Goal: Task Accomplishment & Management: Complete application form

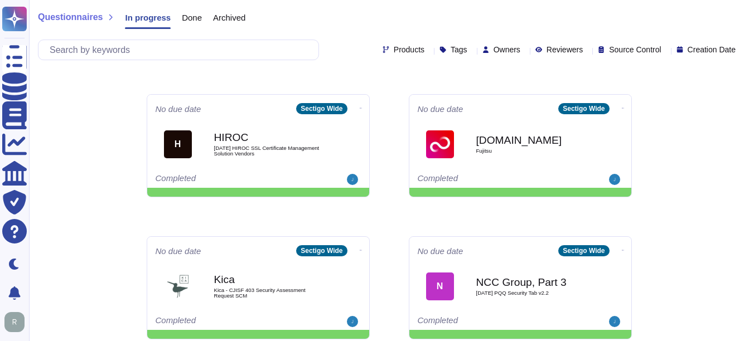
scroll to position [335, 0]
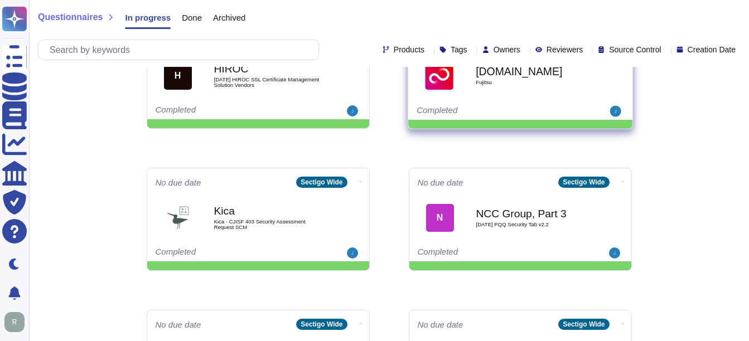
click at [526, 94] on div "[DOMAIN_NAME] Fujitsu" at bounding box center [532, 75] width 113 height 45
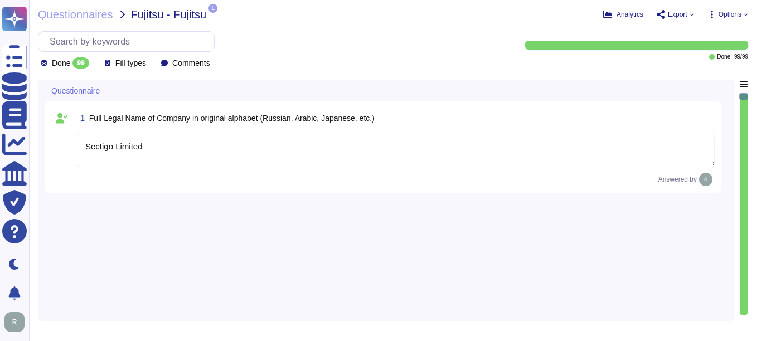
type textarea "Sectigo Limited"
type textarea "[STREET_ADDRESS]"
type textarea "You can find contact information in the link: [URL][DOMAIN_NAME]"
type textarea "The postal code is 85260 and the city is [GEOGRAPHIC_DATA], [GEOGRAPHIC_DATA]."
type textarea "Sectigo is incorporated in the [GEOGRAPHIC_DATA], with global offices and subsi…"
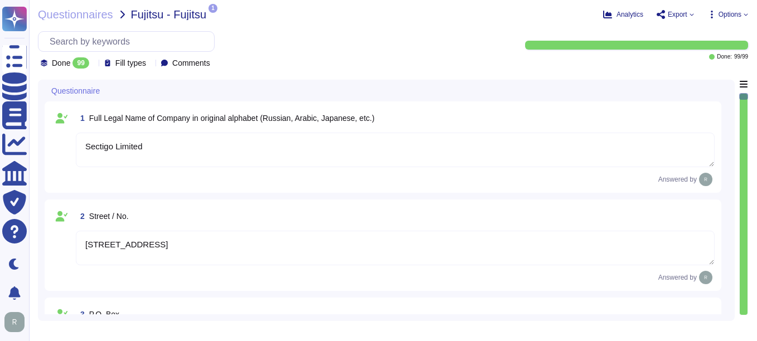
click at [94, 60] on div at bounding box center [94, 63] width 0 height 8
click at [88, 88] on div "All 99" at bounding box center [96, 91] width 90 height 12
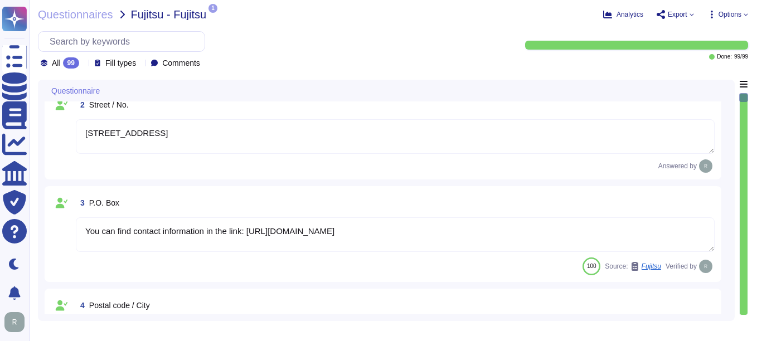
type textarea "The Company was established in [DATE]."
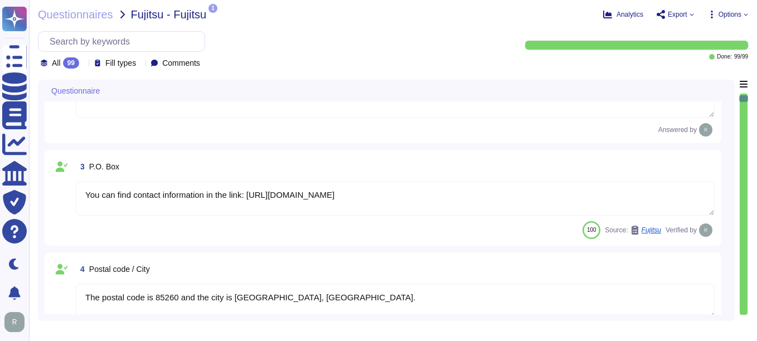
scroll to position [167, 0]
type textarea "The DUN & [PERSON_NAME] (D&B) Number for Sectigo is 220567130."
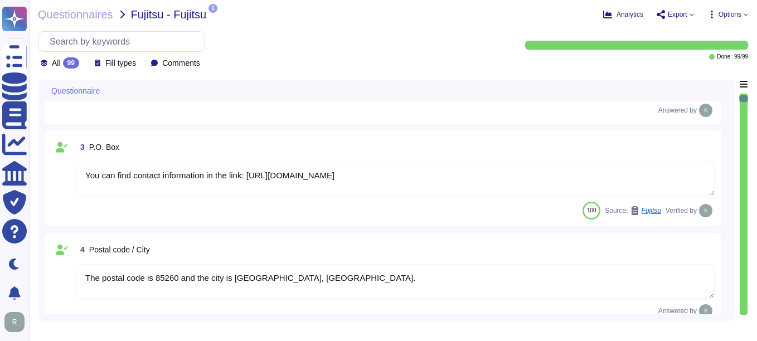
drag, startPoint x: 248, startPoint y: 181, endPoint x: 477, endPoint y: 195, distance: 229.0
click at [477, 195] on textarea "You can find contact information in the link: [URL][DOMAIN_NAME]" at bounding box center [395, 179] width 639 height 35
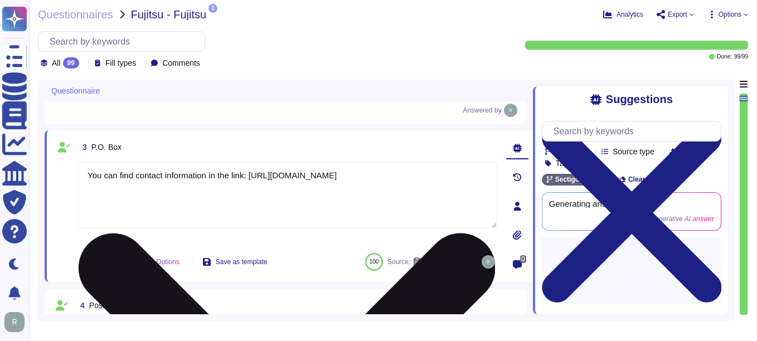
paste textarea "Org Chart Census [DATE].xlsx"
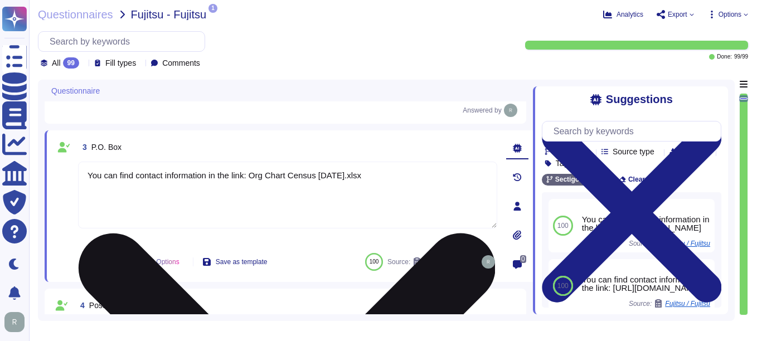
type textarea "You can find contact information in the link: [URL][DOMAIN_NAME]"
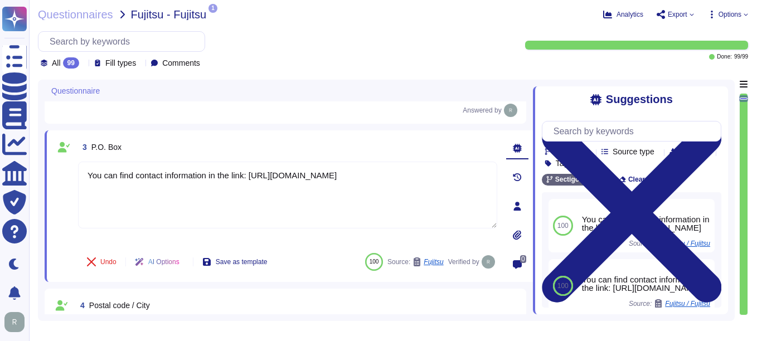
click at [372, 157] on div "3 P.O. Box" at bounding box center [287, 147] width 419 height 20
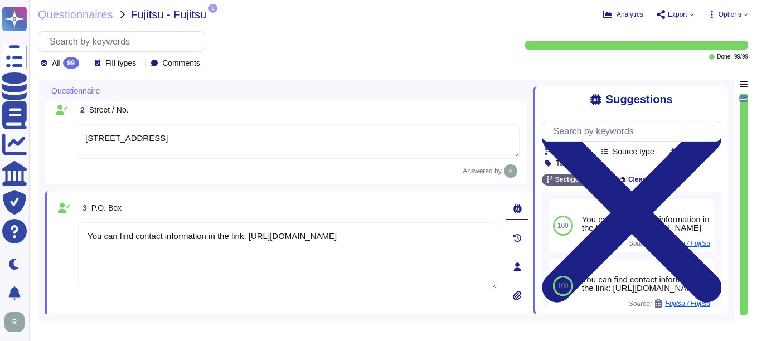
type textarea "The Company was established in [DATE]."
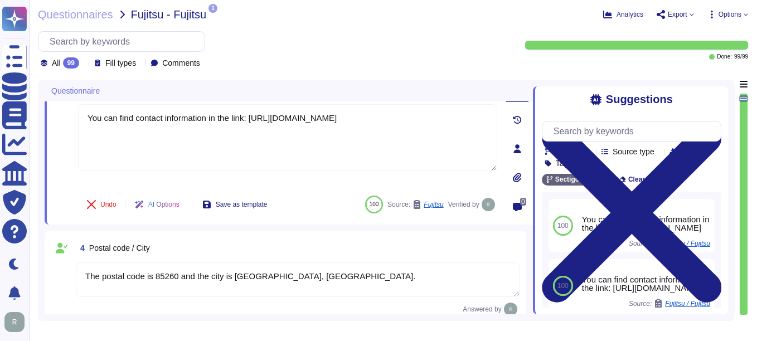
scroll to position [279, 0]
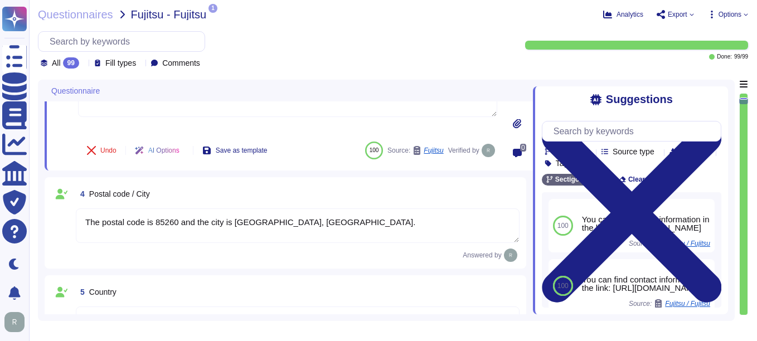
type textarea "The DUN & [PERSON_NAME] (D&B) Number for Sectigo is 220567130."
type textarea "Sectigo is a privately held company."
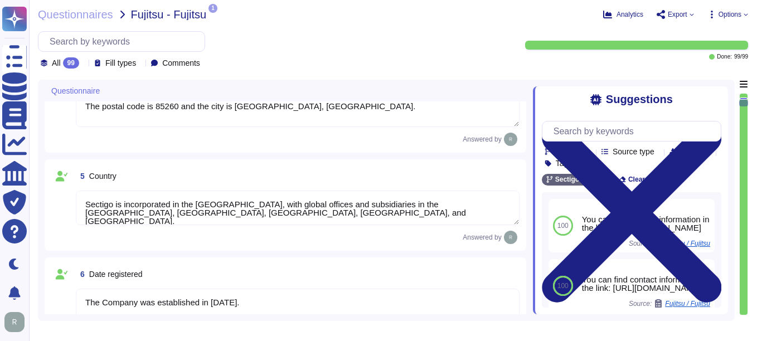
type textarea "Sectigo LTD"
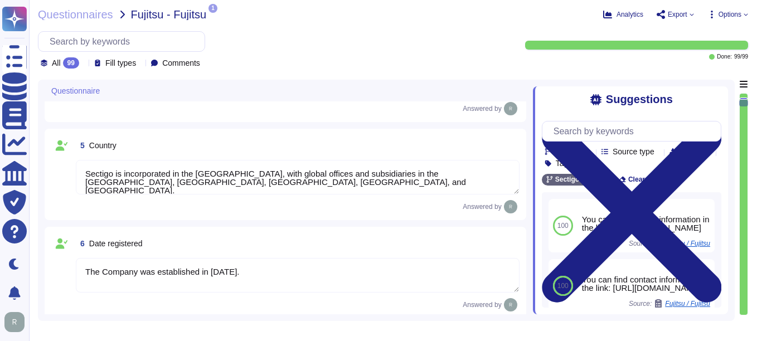
scroll to position [446, 0]
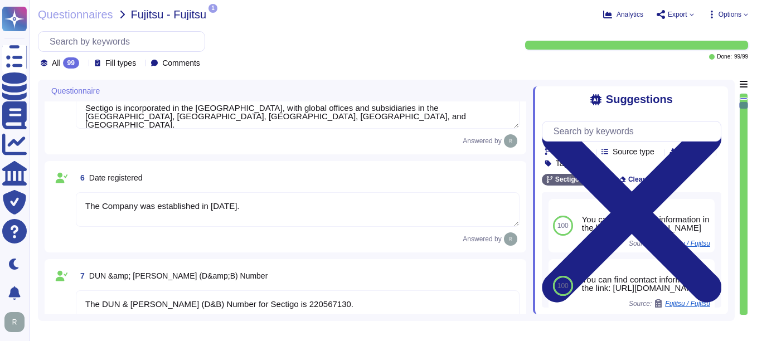
type textarea "[STREET_ADDRESS]"
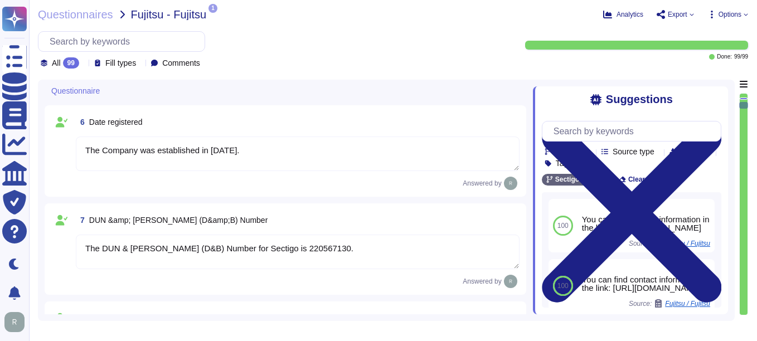
scroll to position [558, 0]
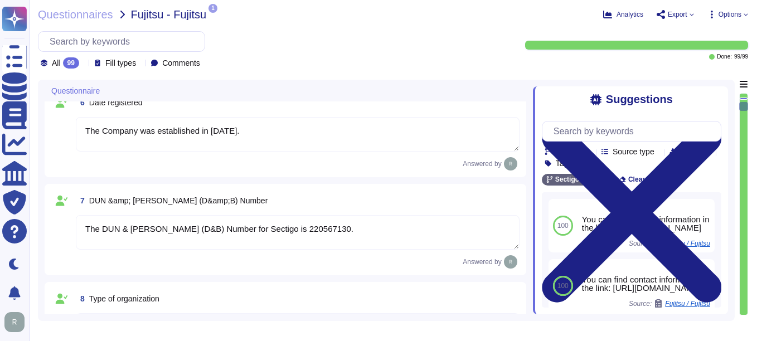
type textarea "You can find contact information in the link: [URL][DOMAIN_NAME]"
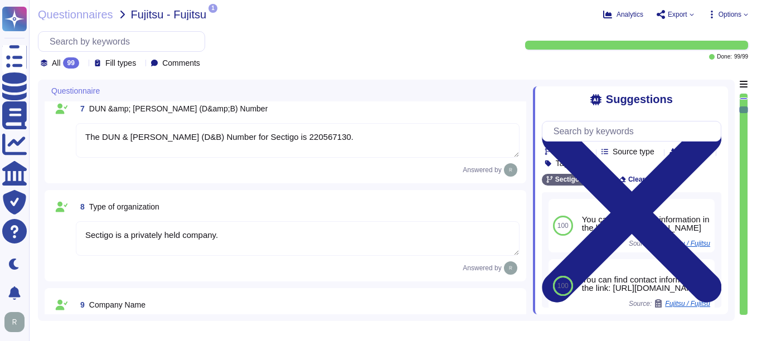
scroll to position [669, 0]
type textarea "The postal code is 85260 and the city is [GEOGRAPHIC_DATA], [GEOGRAPHIC_DATA]."
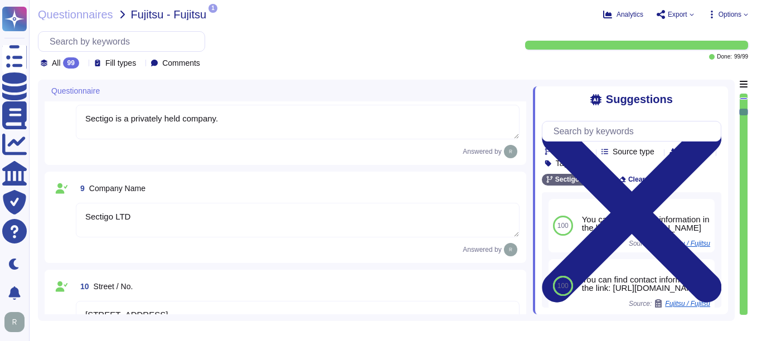
type textarea "Sectigo is incorporated in the [GEOGRAPHIC_DATA], with global offices and subsi…"
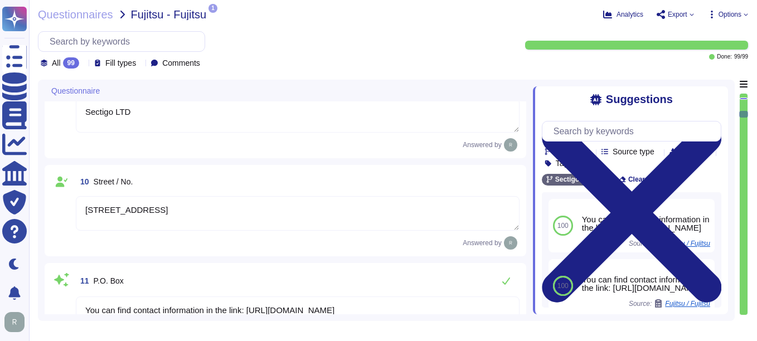
type textarea "[DOMAIN_NAME]"
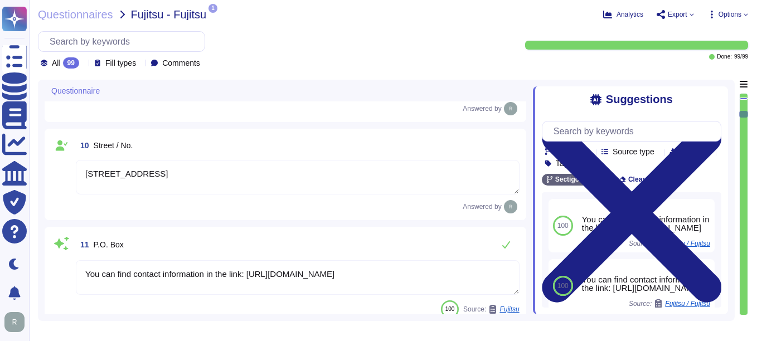
scroll to position [892, 0]
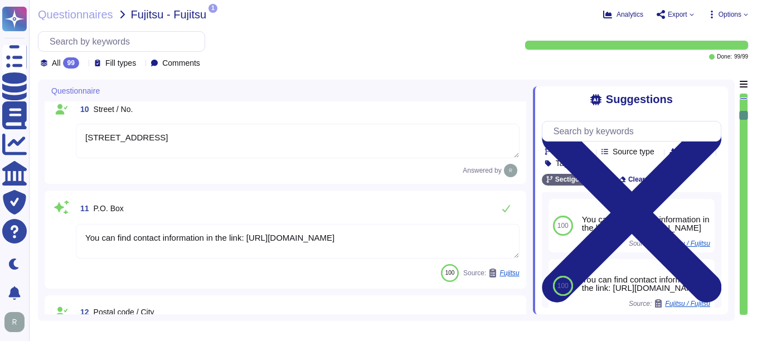
type textarea "For Contact details please reach out your enterprise representative."
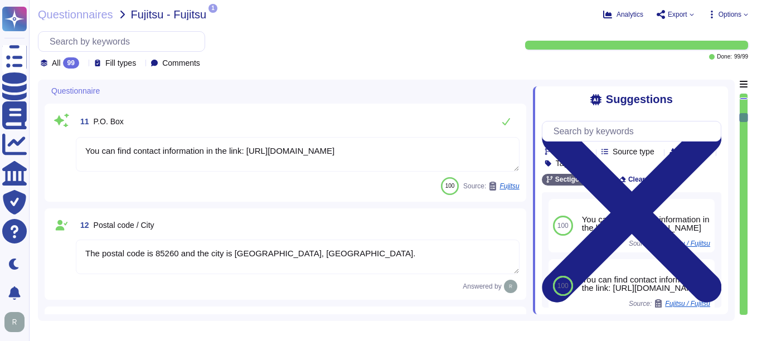
type textarea "For Contact details please reach out your enterprise representative."
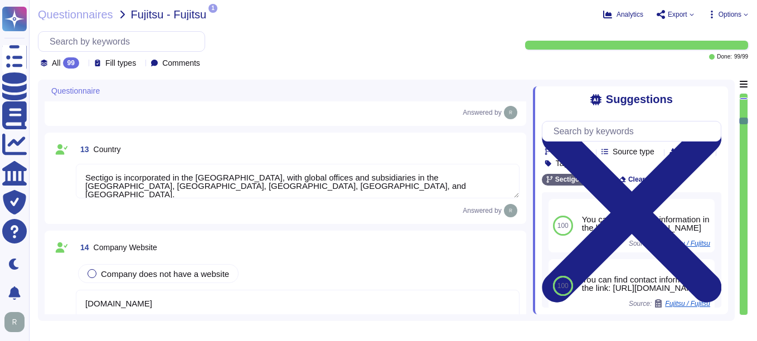
type textarea "For Contact details please reach out your enterprise representative."
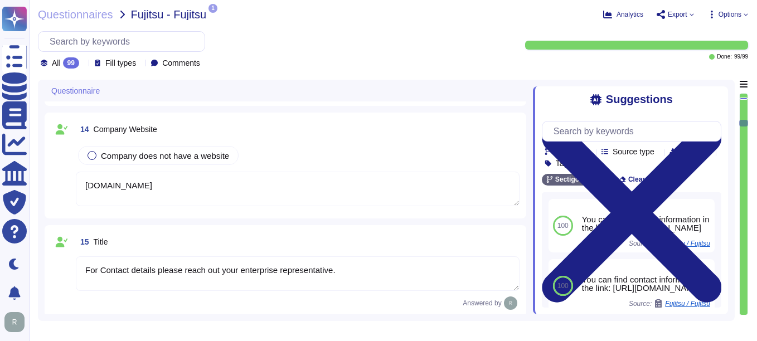
type textarea "For Contact details please reach out your enterprise representative."
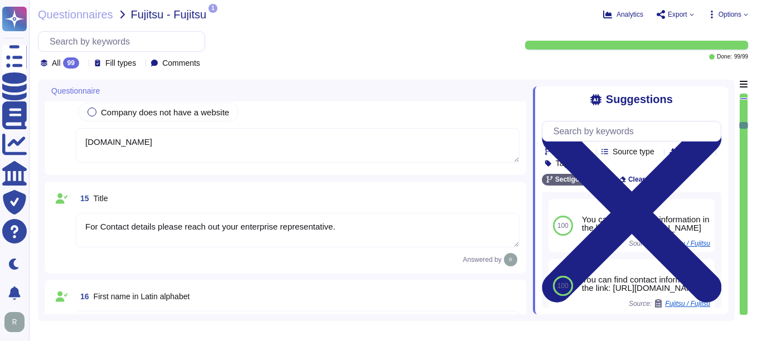
type textarea "n/a we are owned by a limited partnership and no individual person. Please Refe…"
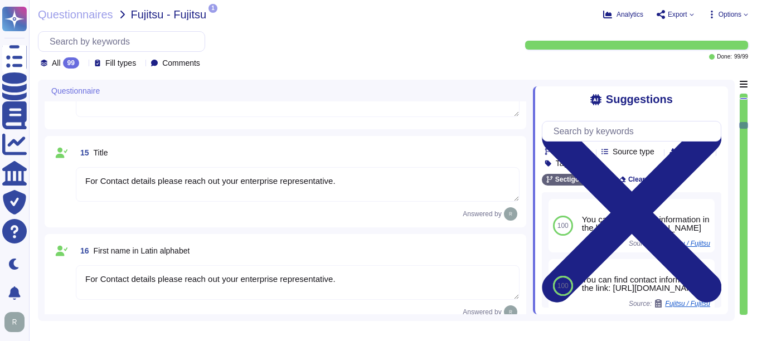
scroll to position [1338, 0]
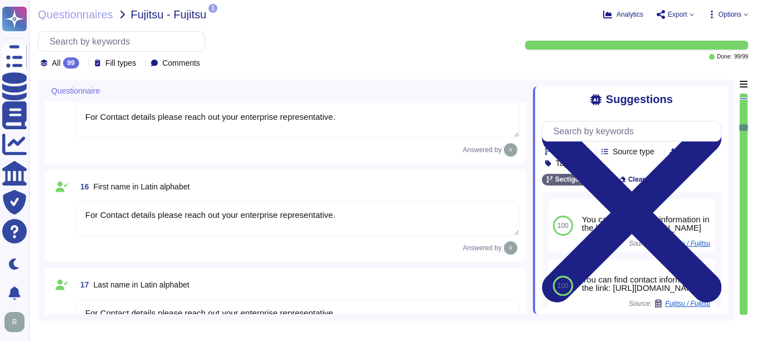
type textarea "The contact telephone number for Sectigo is [PHONE_NUMBER]."
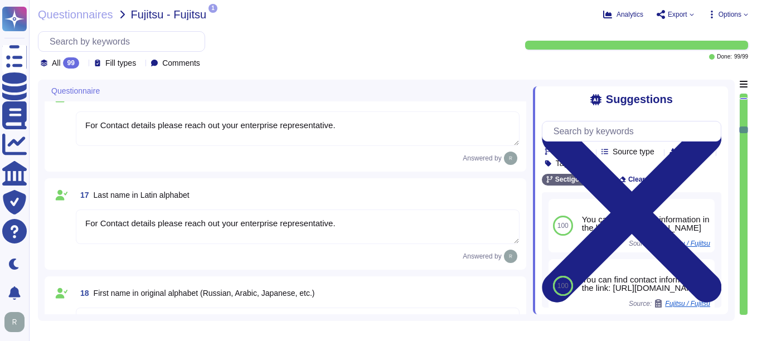
type textarea "For Contact details please reach out your enterprise representative."
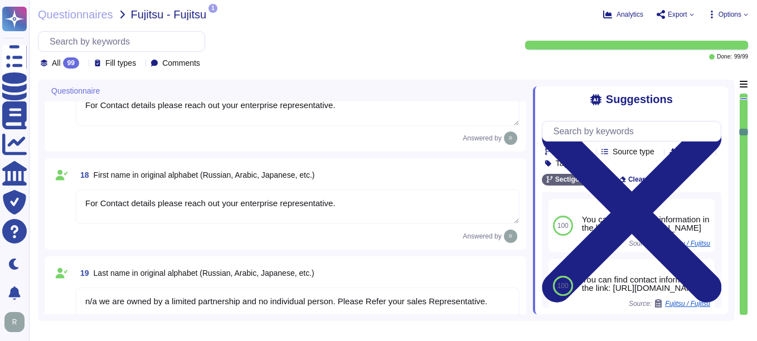
type textarea "For Account Receivable Contact Person, please reach out your enterprise represe…"
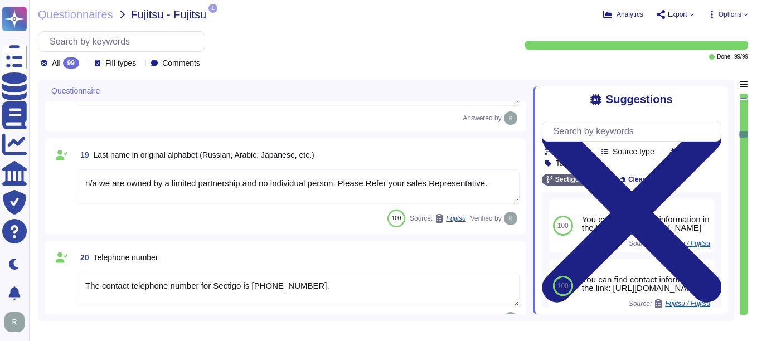
type textarea "For Account Receivable Contact Person, please reach out your enterprise represe…"
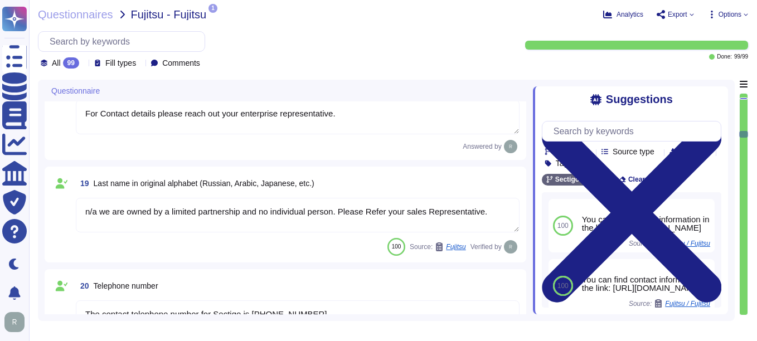
scroll to position [1617, 0]
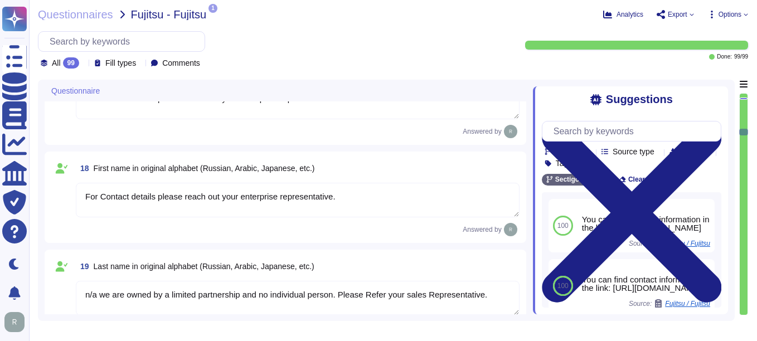
drag, startPoint x: 85, startPoint y: 200, endPoint x: 390, endPoint y: 197, distance: 305.5
click at [390, 197] on textarea "For Contact details please reach out your enterprise representative." at bounding box center [298, 200] width 444 height 35
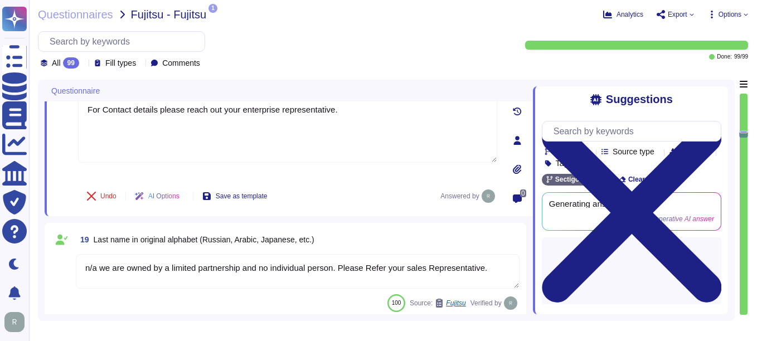
scroll to position [1728, 0]
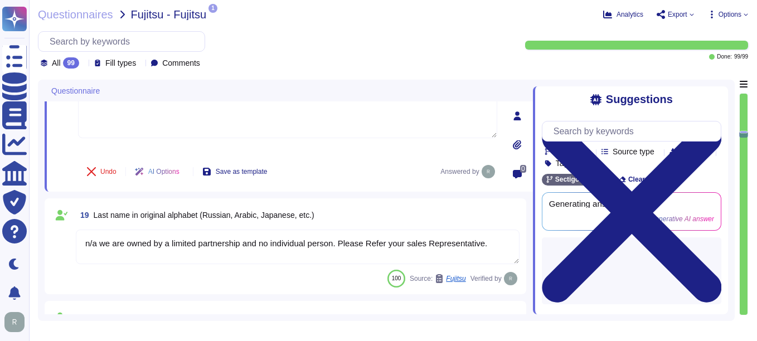
drag, startPoint x: 85, startPoint y: 244, endPoint x: 511, endPoint y: 233, distance: 426.6
click at [511, 233] on textarea "n/a we are owned by a limited partnership and no individual person. Please Refe…" at bounding box center [298, 247] width 444 height 35
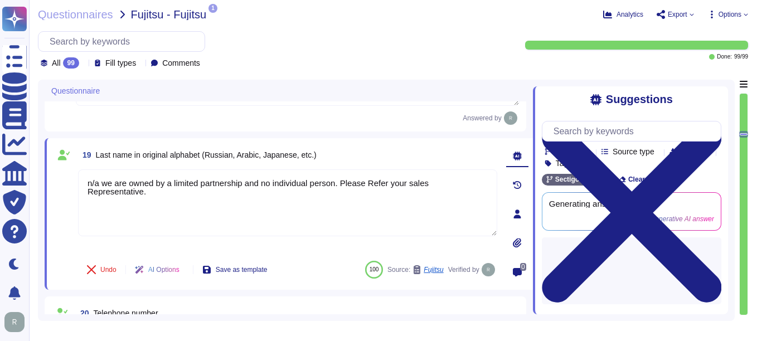
paste textarea "For Contact details please reach out your enterprise r"
type textarea "For Contact details please reach out your enterprise representative."
click at [322, 254] on div "19 Last name in original alphabet (Russian, Arabic, Japanese, etc.) For Contact…" at bounding box center [276, 214] width 444 height 138
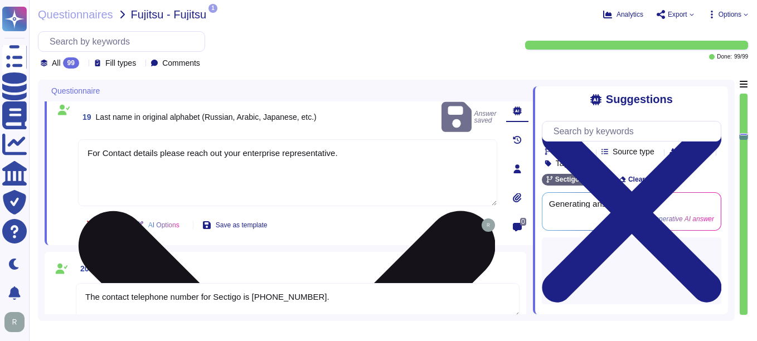
type textarea "For Account Receivable Contact Person, please reach out your enterprise represe…"
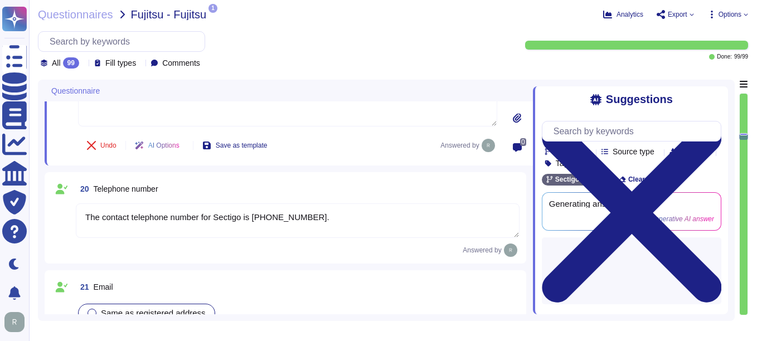
type textarea "For Account Receivable Contact Person, please reach out your enterprise represe…"
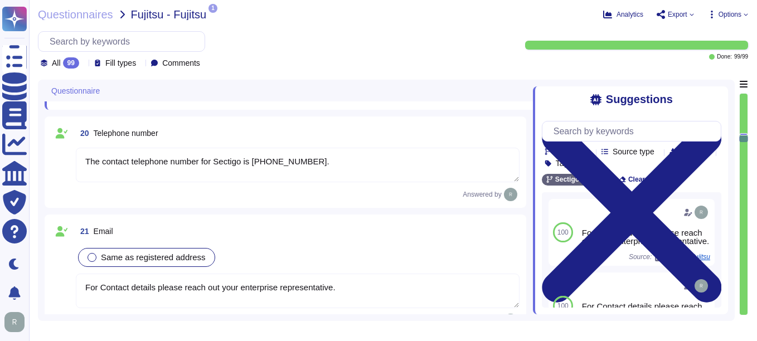
scroll to position [1951, 0]
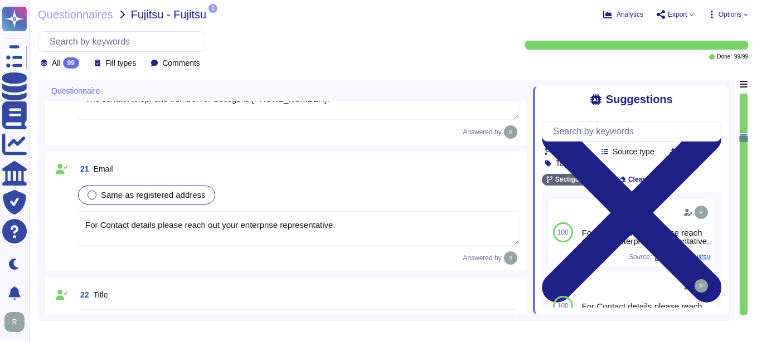
type textarea "For Account Receivable Contact Person, please reach out your enterprise represe…"
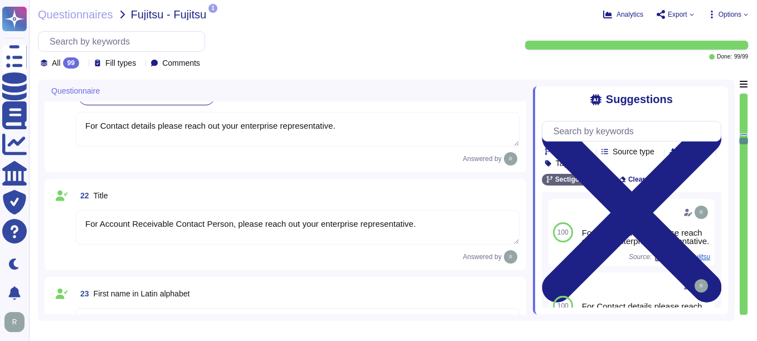
scroll to position [2063, 0]
type textarea "For Account Receivable Contact Person, please reach out your enterprise represe…"
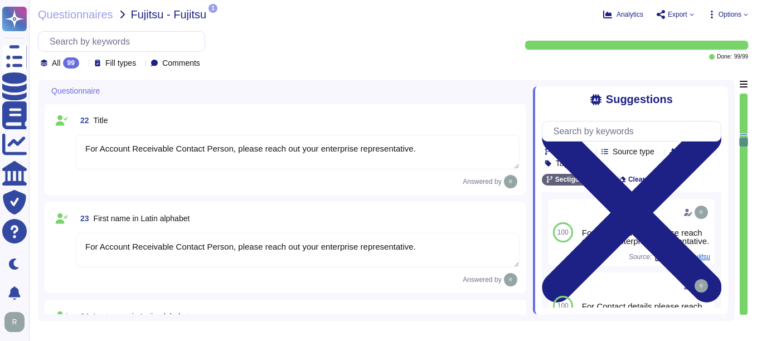
type textarea "The contact telephone number for Sectigo is [PHONE_NUMBER]."
type textarea "For Account Receivable Contact Person, please reach out your enterprise represe…"
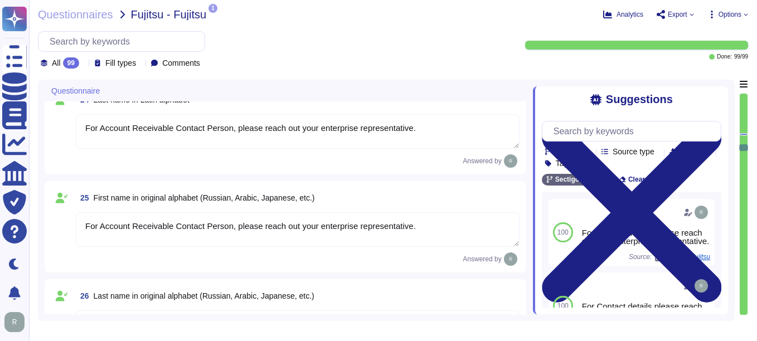
type textarea "Please contact your enterprise sales representative."
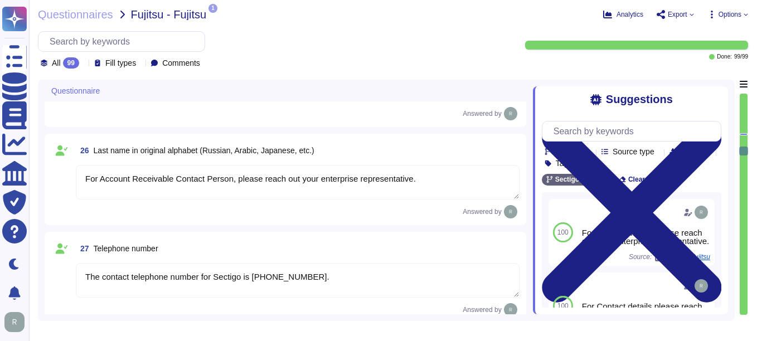
type textarea "For Beneficiary details, Please contact your enterprise sales representative."
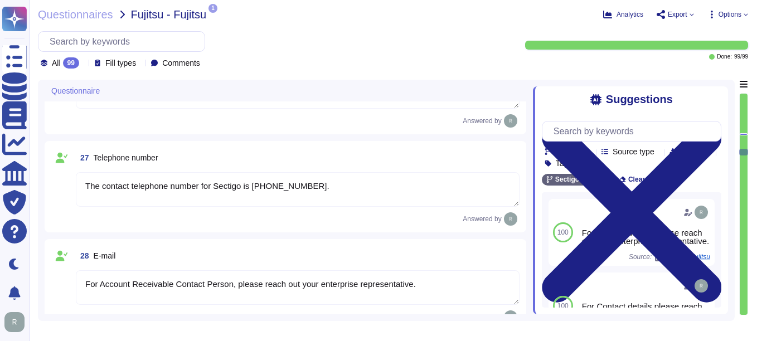
type textarea "For Beneficiary details, Please contact your enterprise sales representative."
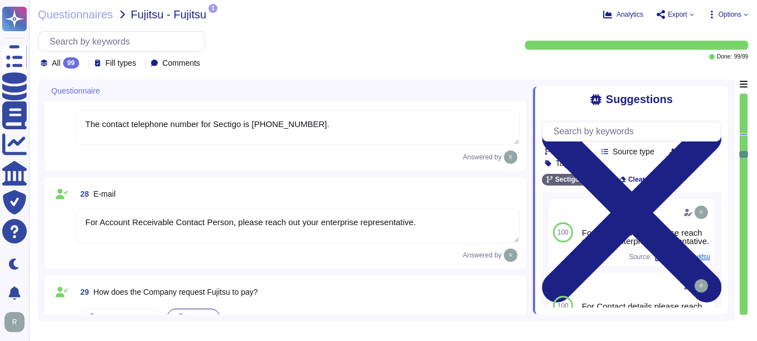
type textarea "For Beneficiary details, Please contact your enterprise sales representative."
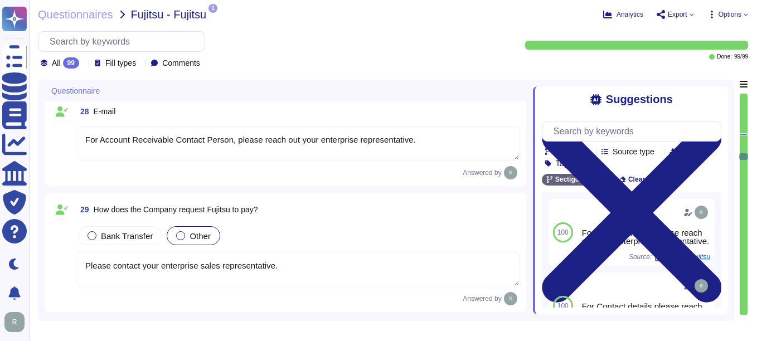
type textarea "For Beneficiary details, Please contact your enterprise sales representative."
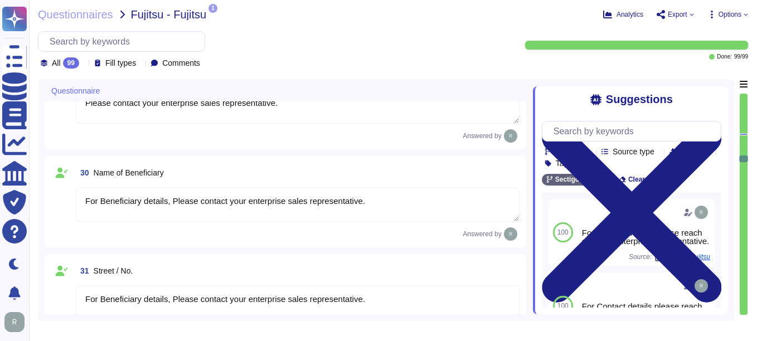
scroll to position [2843, 0]
type textarea "For Beneficiary details, Please contact your enterprise sales representative."
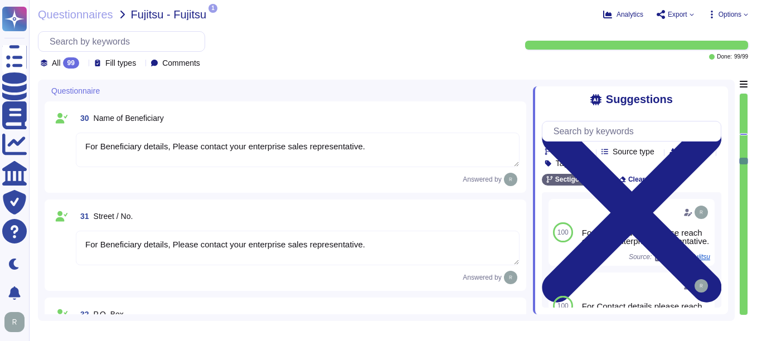
type textarea "For Bank Account Information, Please contact your enterprise sales representati…"
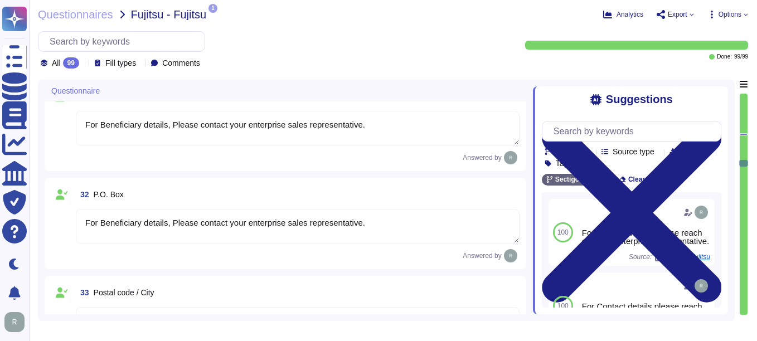
type textarea "For Bank Account Information, Please contact your enterprise sales representati…"
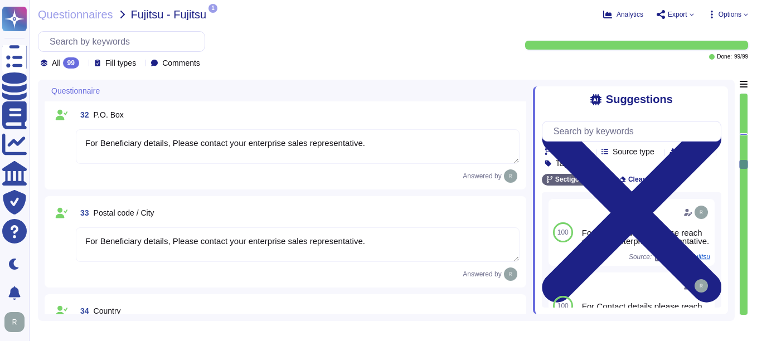
type textarea "For Bank Account Information, Please contact your enterprise sales representati…"
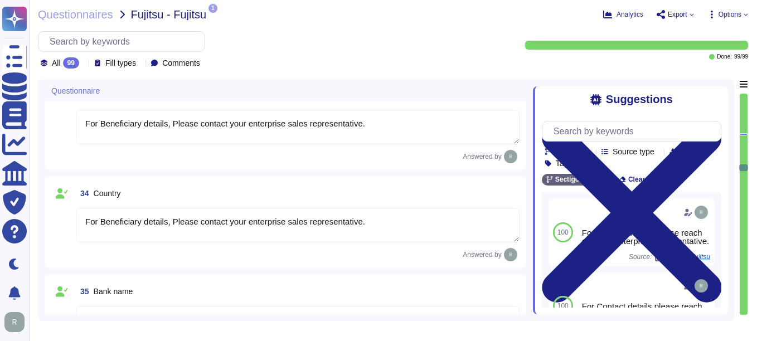
type textarea "For Bank Account Information, Please contact your enterprise sales representati…"
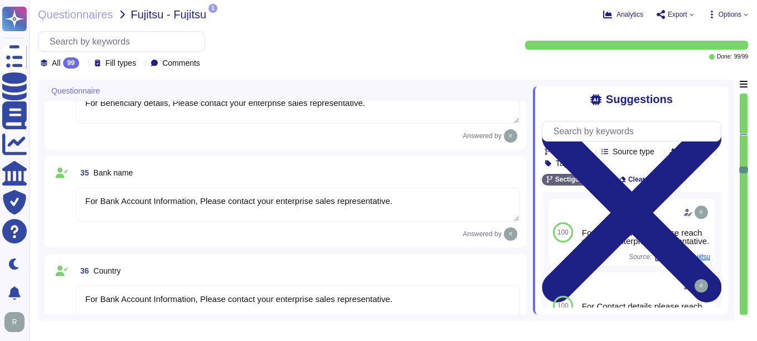
type textarea "Sectigo provides digital identity solutions, including Certificate Lifecycle Ma…"
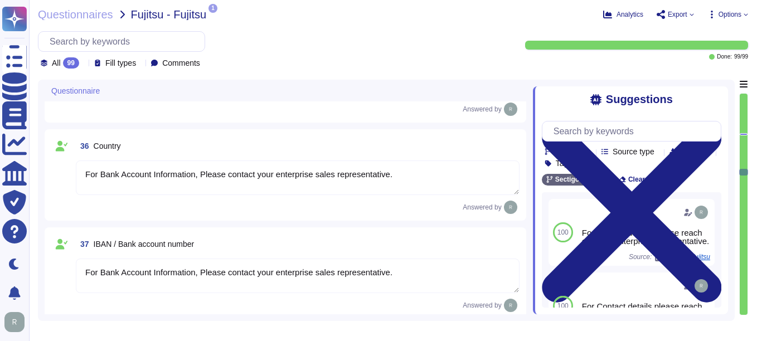
type textarea "600"
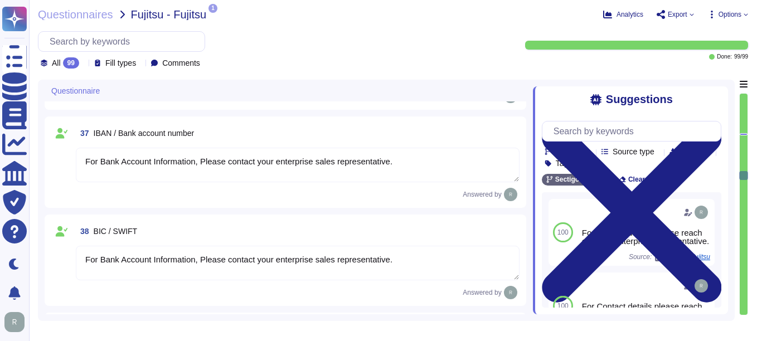
scroll to position [3512, 0]
type textarea "Current"
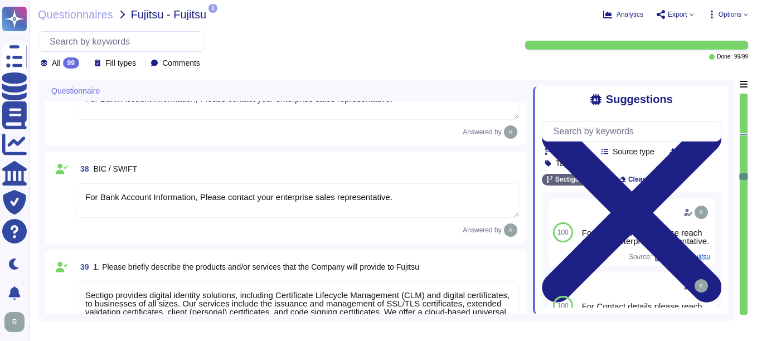
type textarea "We are a privately held entity and do no disclose this information"
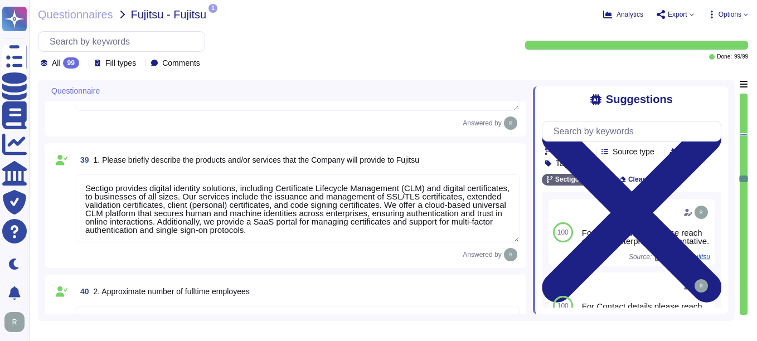
type textarea "Sectigo is incorporated in the [GEOGRAPHIC_DATA] and has subsidiaries located i…"
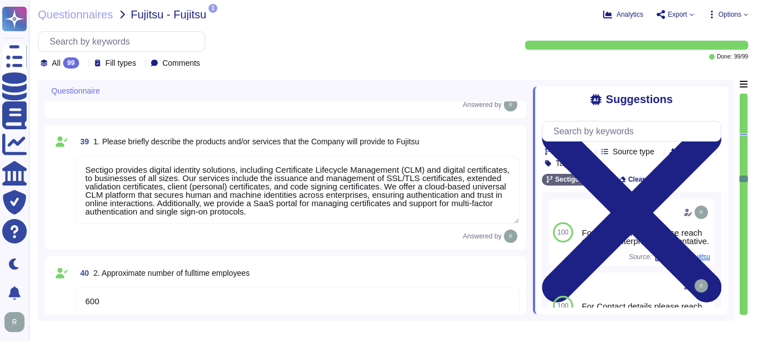
scroll to position [1, 0]
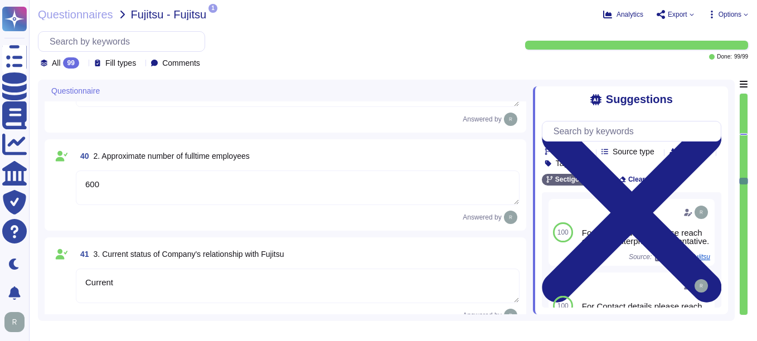
type textarea "We are privately held and do not share this infrormation."
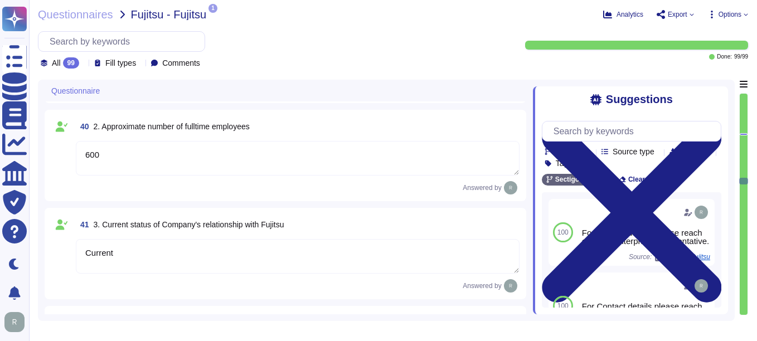
scroll to position [3847, 0]
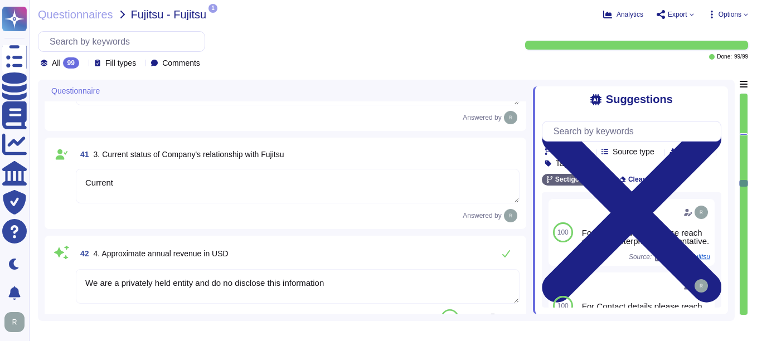
type textarea "We are privately held and do not share this infrormation."
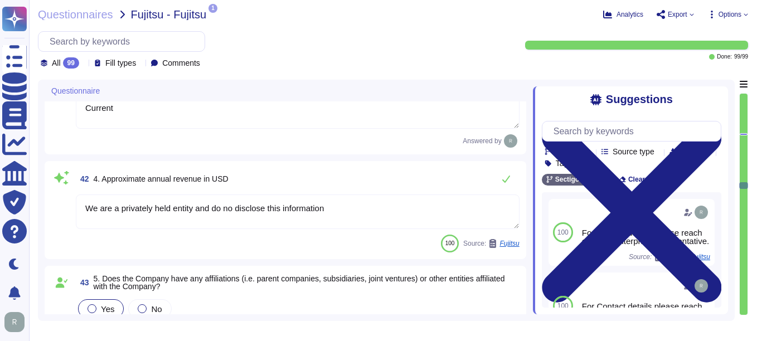
scroll to position [3958, 0]
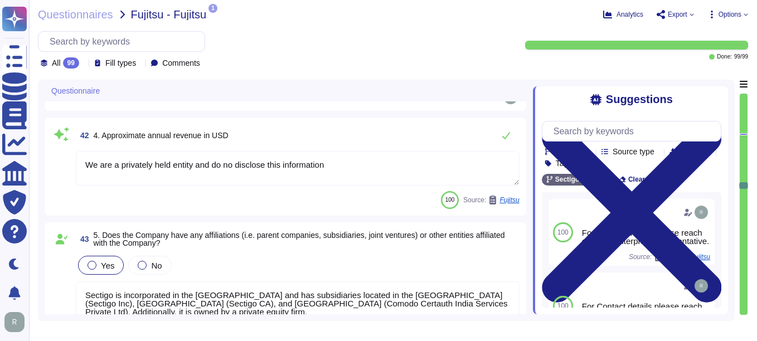
type textarea "Limited company incorporated in the [GEOGRAPHIC_DATA]"
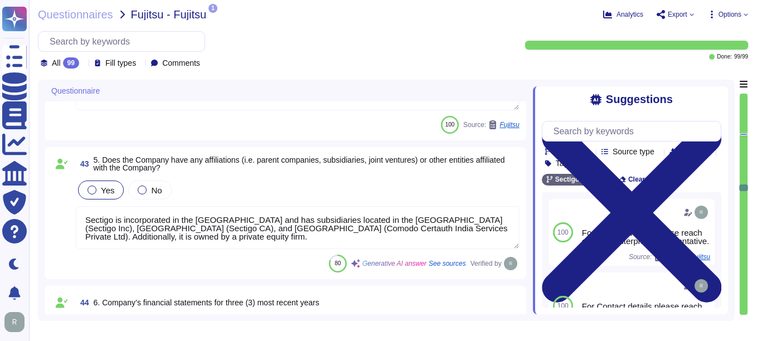
scroll to position [1, 0]
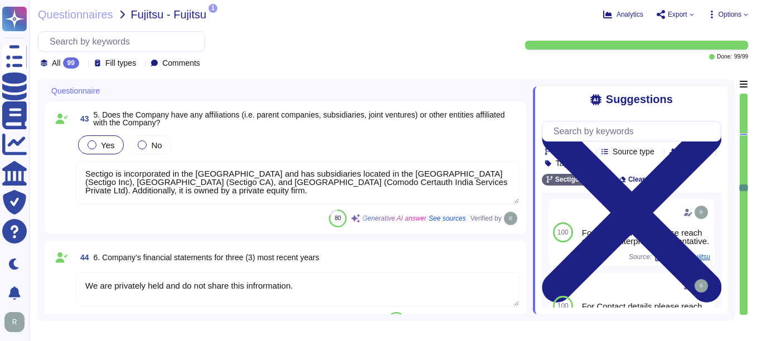
type textarea "No specific professional licenses or permits are mentioned for providing servic…"
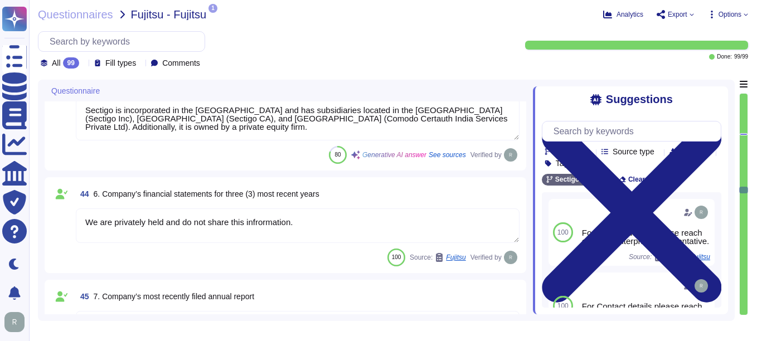
scroll to position [4181, 0]
type textarea "Sectigo has been in business for more than 25 years."
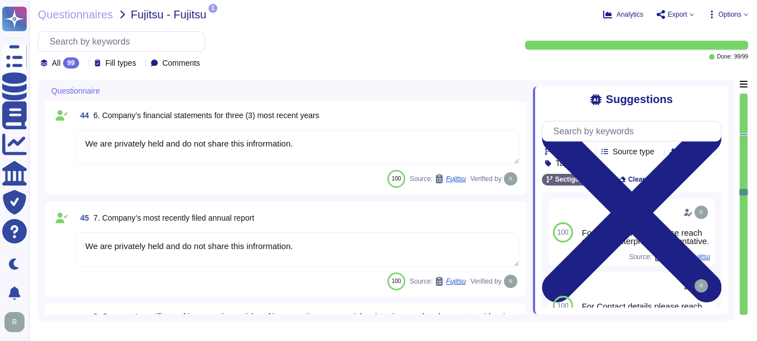
type textarea "Sectigo is a Public Certificate Authority and a leading Certificate Lifecycle M…"
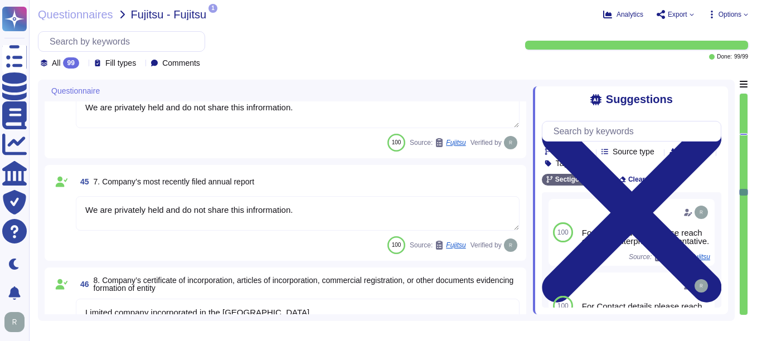
scroll to position [4293, 0]
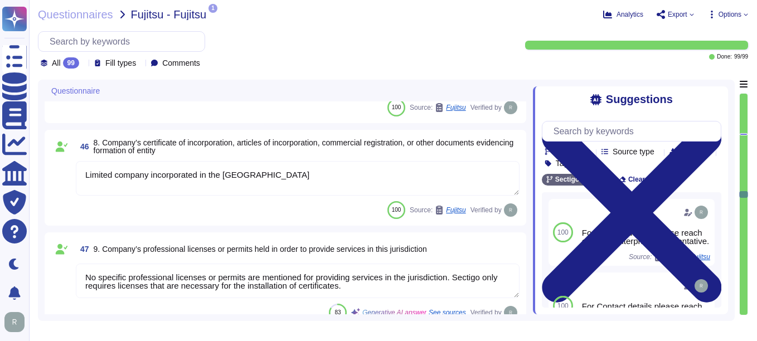
type textarea "No, Sectigo does not use subcontractors for this service, and third parties are…"
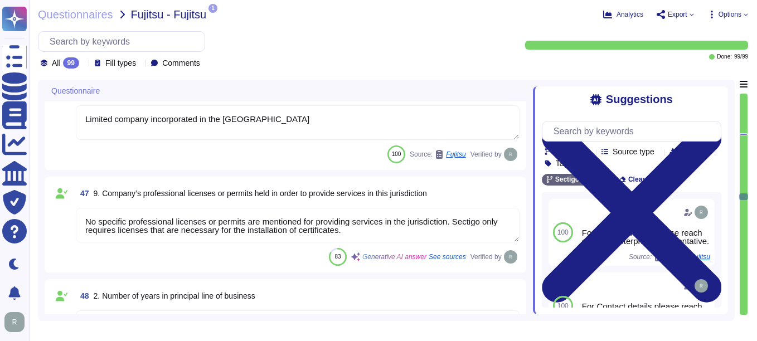
scroll to position [1, 0]
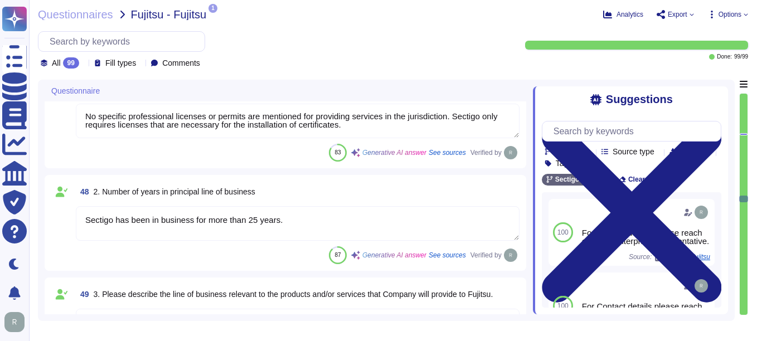
type textarea "We are a privately owned company."
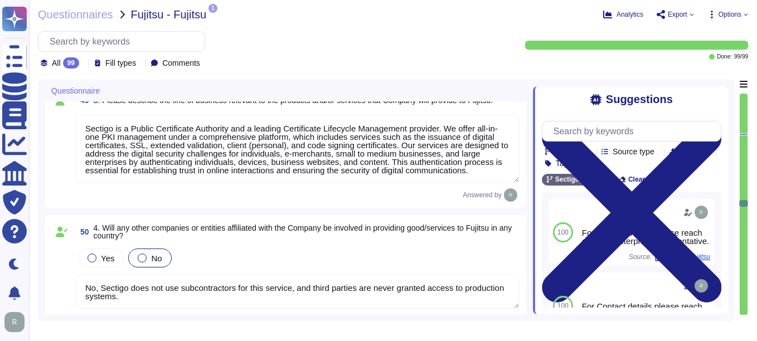
type textarea "Regarding Shareholders details, please reach out to your enterprise representat…"
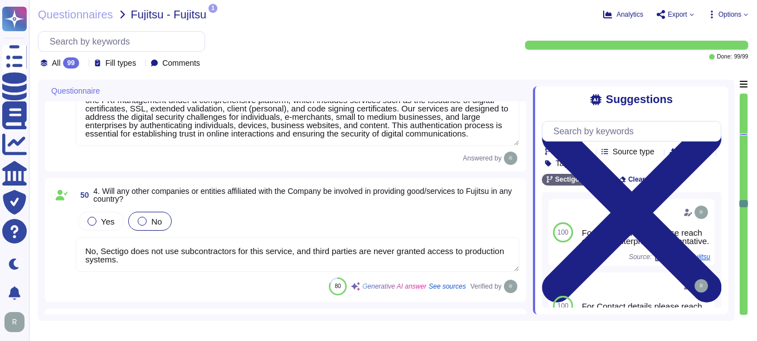
scroll to position [4795, 0]
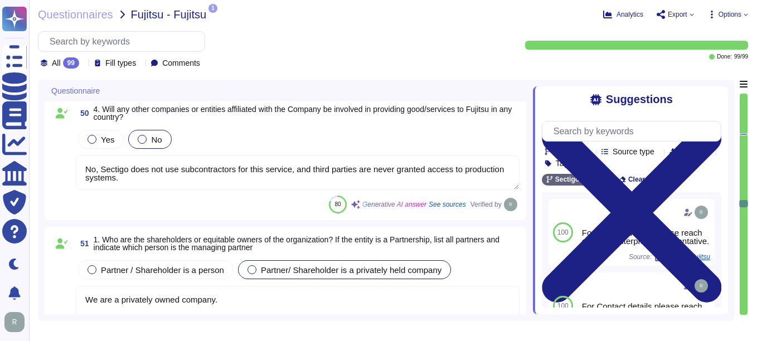
type textarea "Regarding Shareholders details, please reach out to your enterprise representat…"
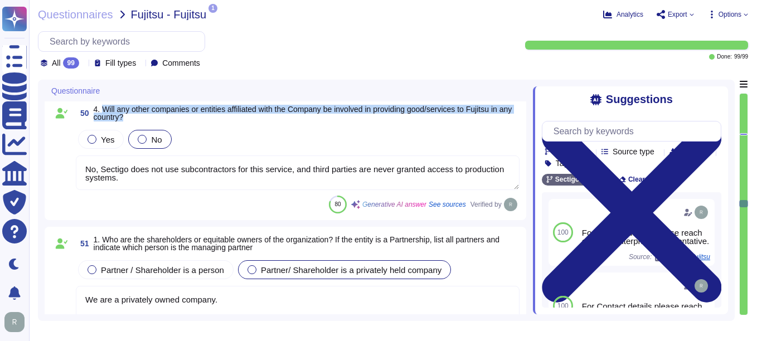
drag, startPoint x: 105, startPoint y: 108, endPoint x: 170, endPoint y: 123, distance: 67.1
click at [170, 123] on div "50 4. Will any other companies or entities affiliated with the Company be invol…" at bounding box center [285, 158] width 468 height 110
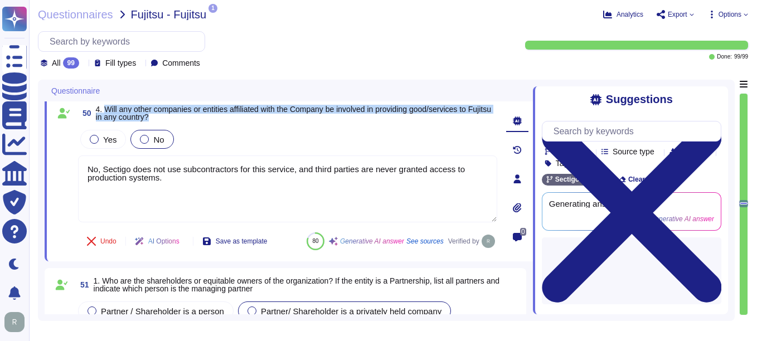
drag, startPoint x: 105, startPoint y: 108, endPoint x: 204, endPoint y: 119, distance: 99.3
click at [204, 119] on span "4. Will any other companies or entities affiliated with the Company be involved…" at bounding box center [296, 113] width 401 height 16
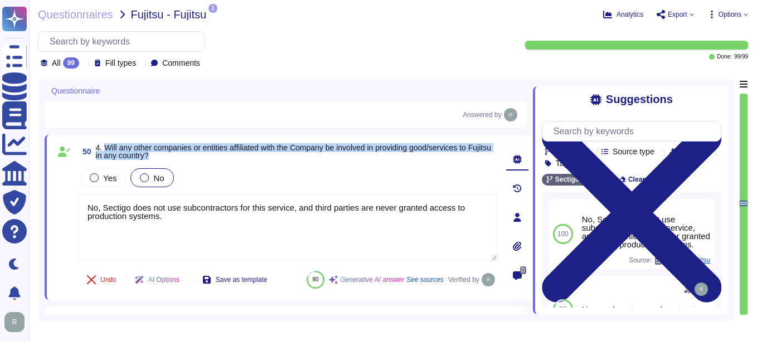
scroll to position [4795, 0]
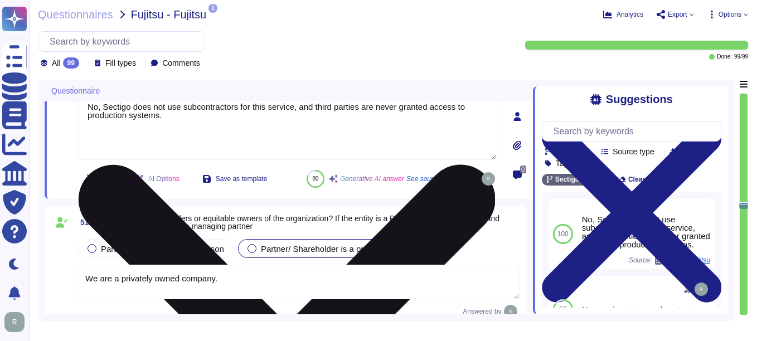
type textarea "Regarding Shareholders details, please reach out to your enterprise representat…"
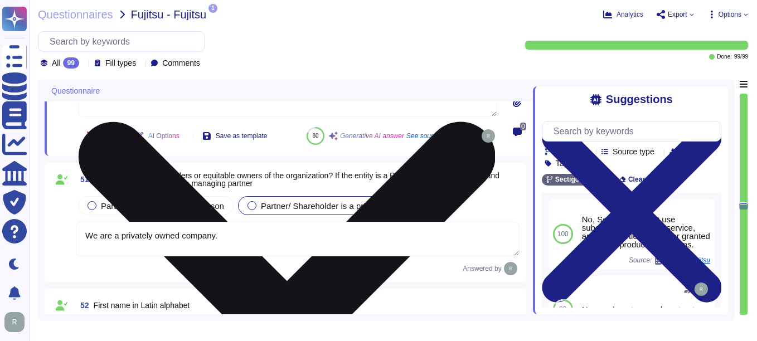
scroll to position [4962, 0]
type textarea "Regarding Shareholders details, please reach out to your enterprise representat…"
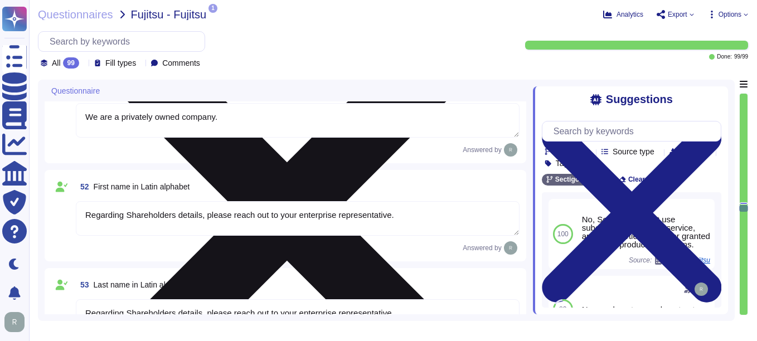
type textarea "We are a privately held entity and do not disclose this information"
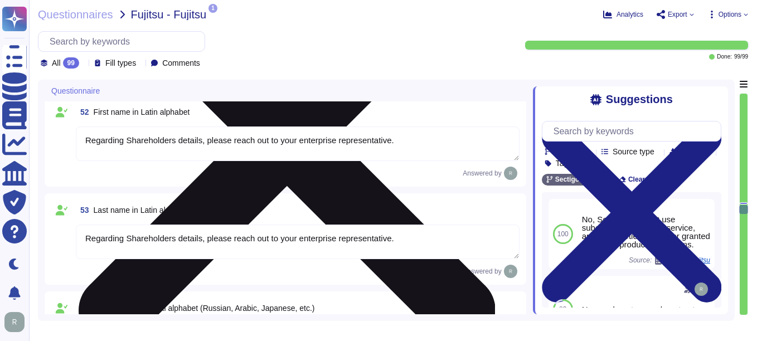
type textarea "Regarding Shareholders nationality, Please reach out to your enterprise represe…"
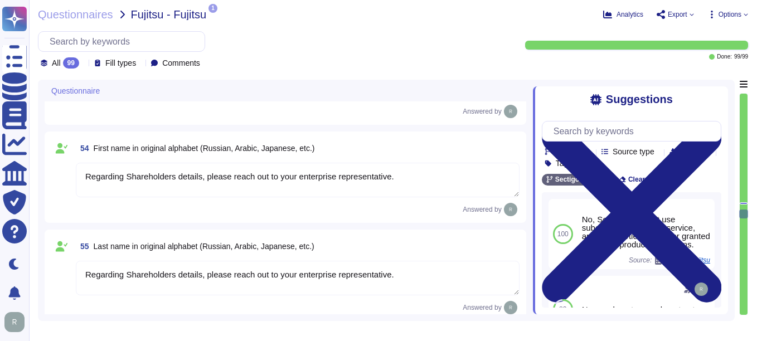
type textarea "Please reach out to your enterprise representative."
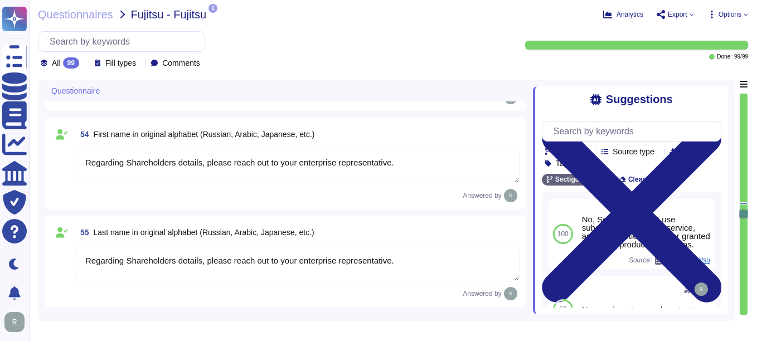
type textarea "No"
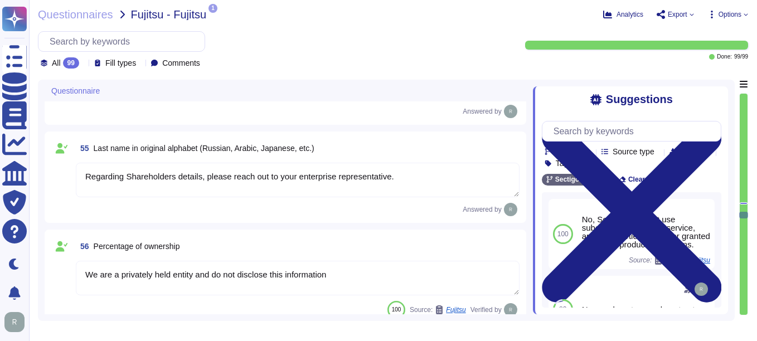
scroll to position [5408, 0]
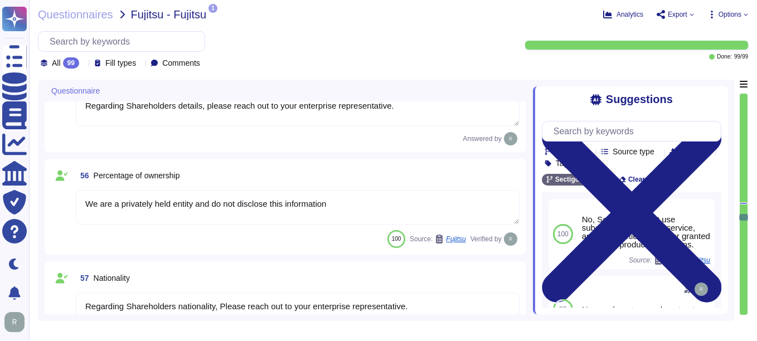
type textarea "The board is established by our private equity ownership. We do not have indepe…"
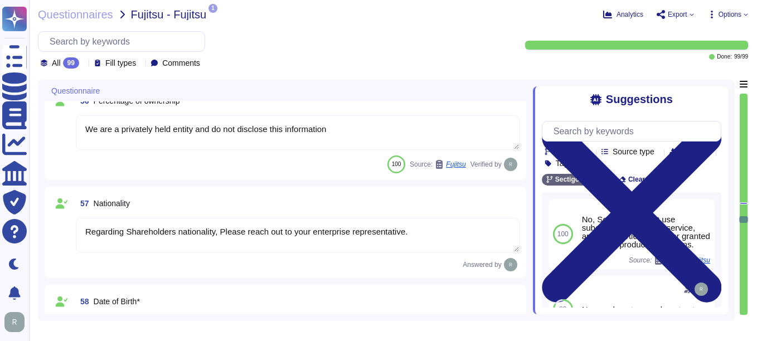
scroll to position [5575, 0]
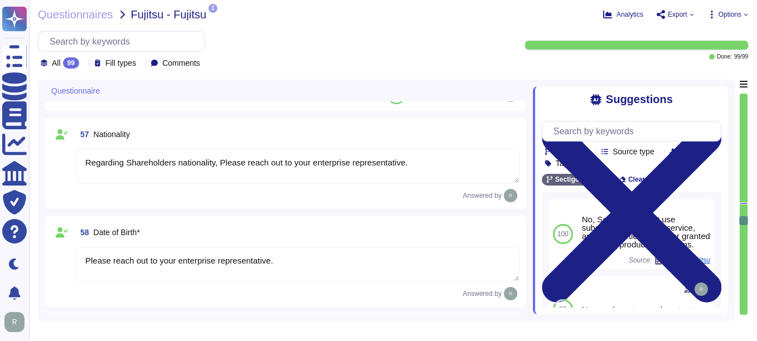
type textarea "N/A"
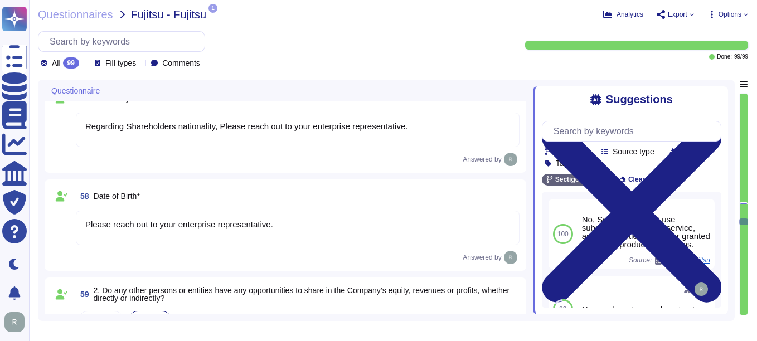
type textarea "N/A"
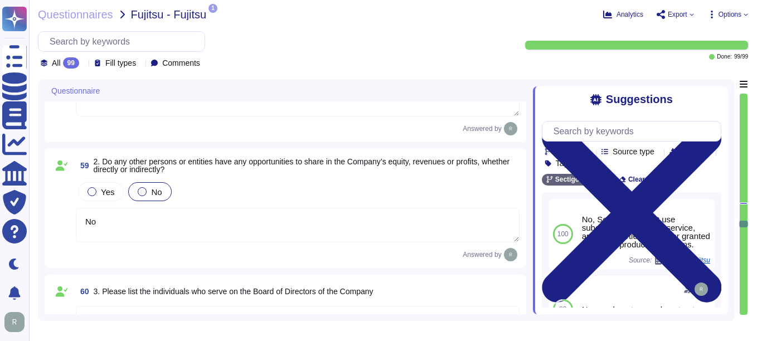
type textarea "N/A"
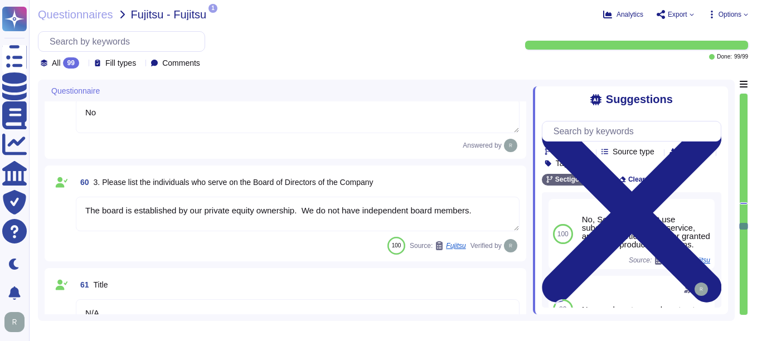
scroll to position [5854, 0]
type textarea "N/A"
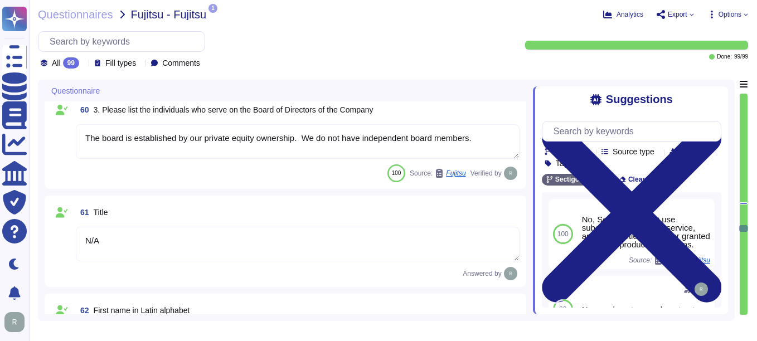
type textarea "N/A"
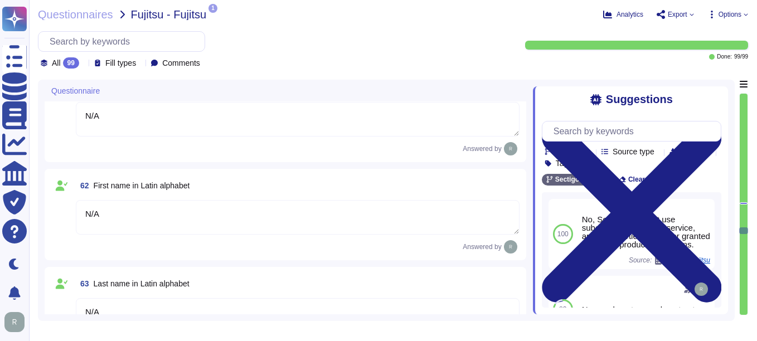
scroll to position [6021, 0]
type textarea "N/A"
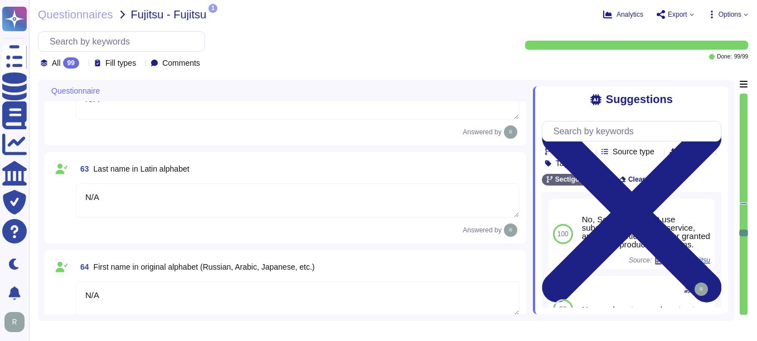
type textarea "N/A"
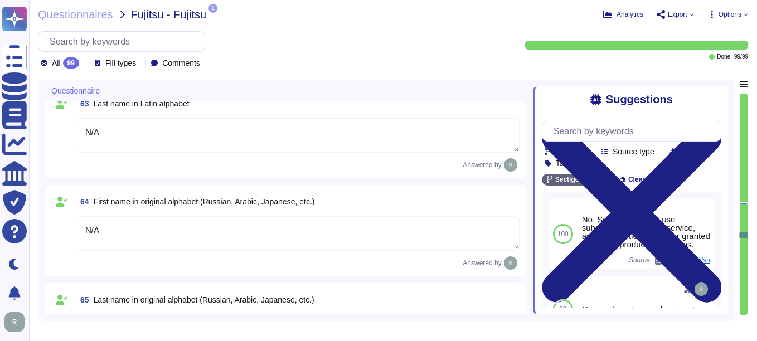
type textarea "N/A"
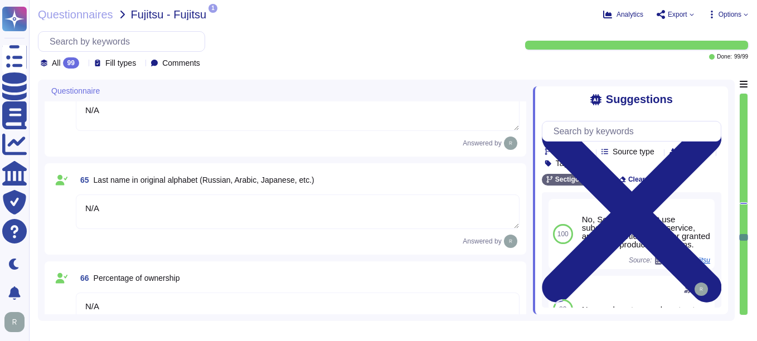
type textarea "No."
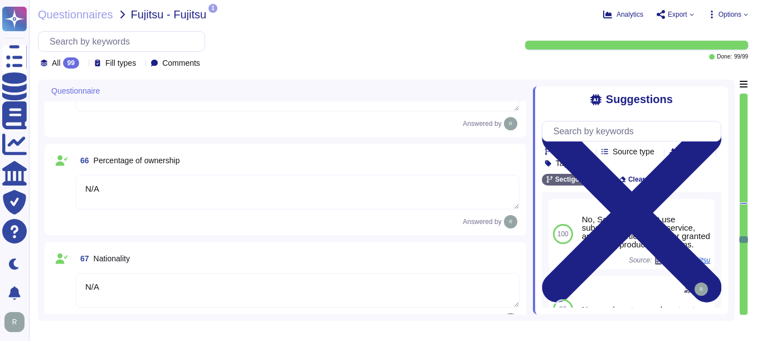
type textarea "No"
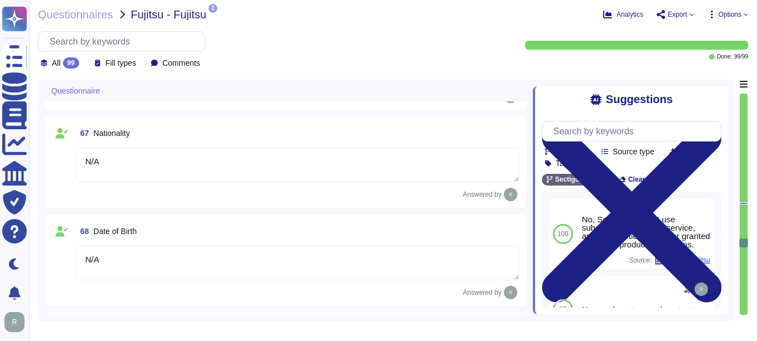
type textarea "Your enterprise representative will provide these details."
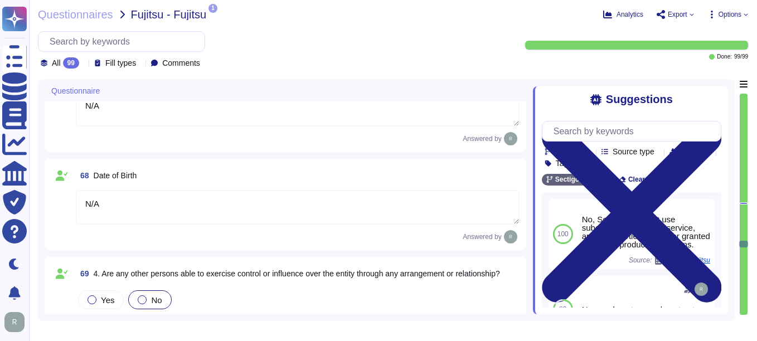
scroll to position [6634, 0]
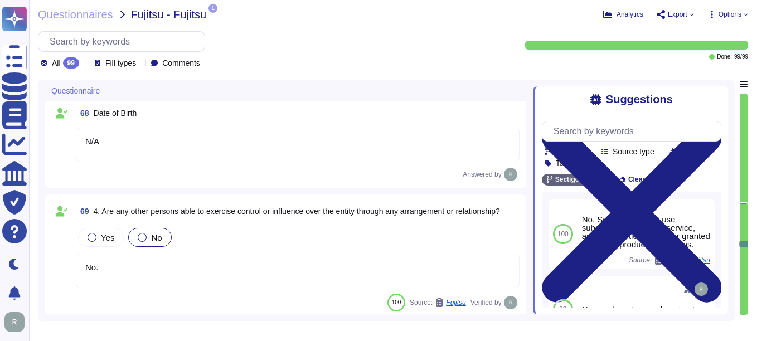
type textarea "Your enterprise representative will provide these details."
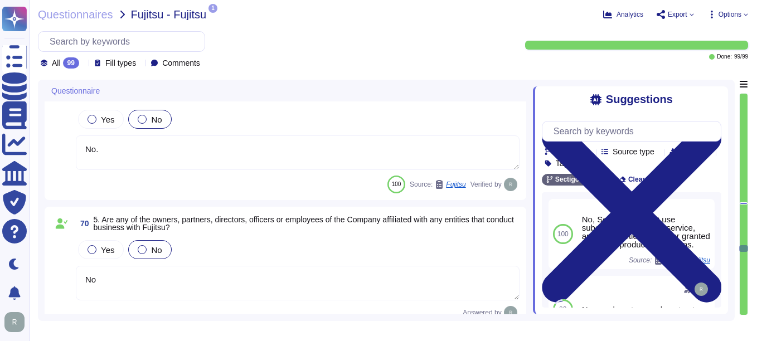
type textarea "Your enterprise representative will provide these details."
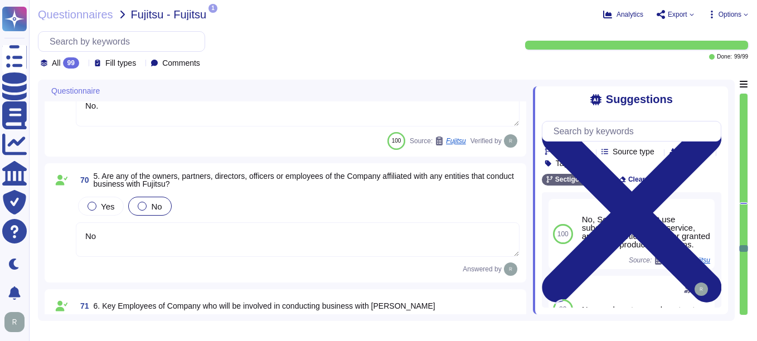
scroll to position [6802, 0]
type textarea "Your enterprise representative will provide these details."
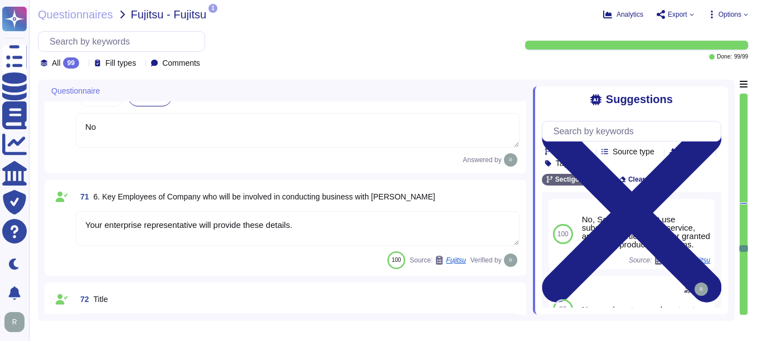
scroll to position [6913, 0]
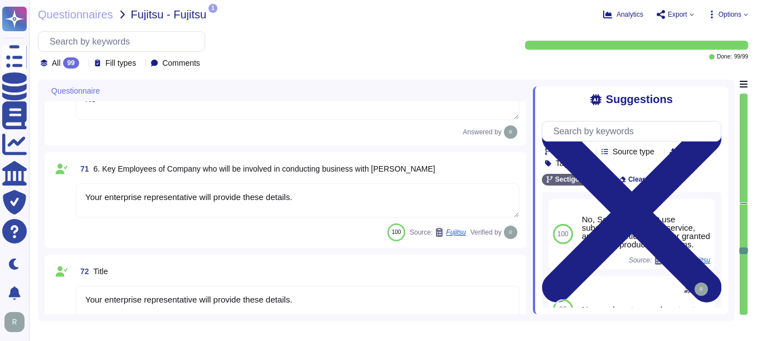
type textarea "Your enterprise representative will provide these details."
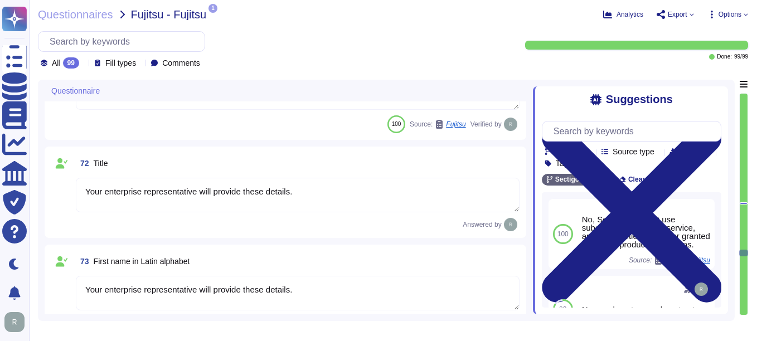
type textarea "Your enterprise representative will provide these details."
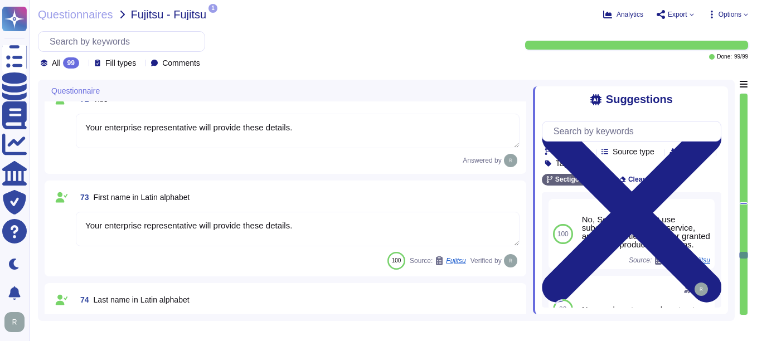
type textarea "Your enterprise representative will provide these details."
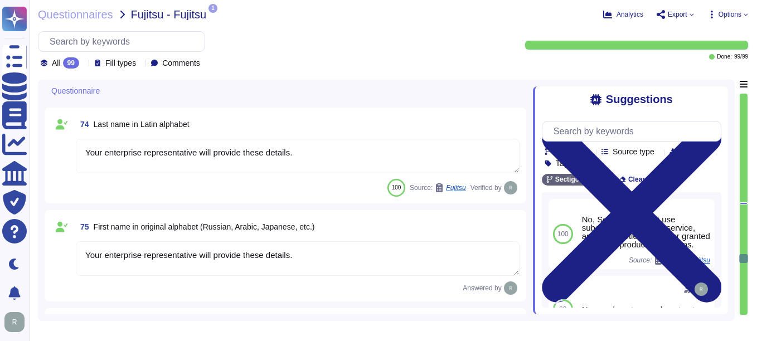
type textarea "No"
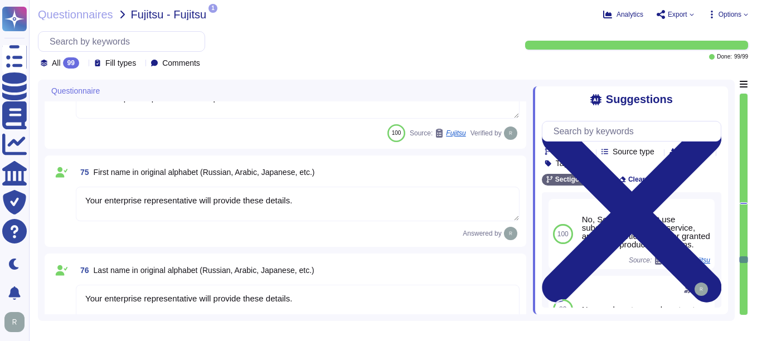
type textarea "No."
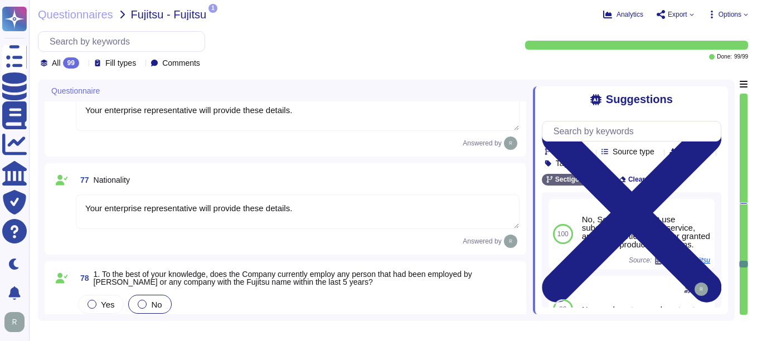
type textarea "No."
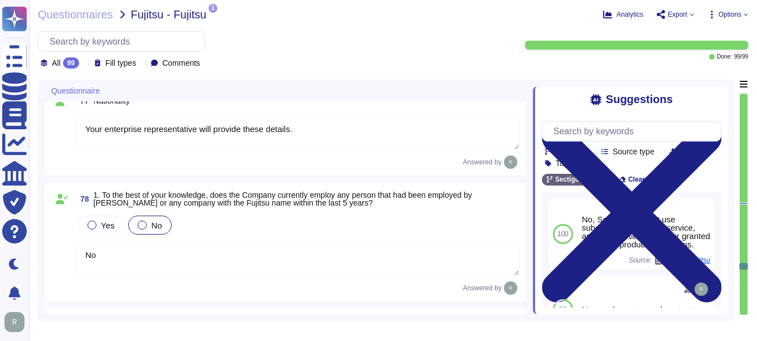
scroll to position [7582, 0]
type textarea "N/A."
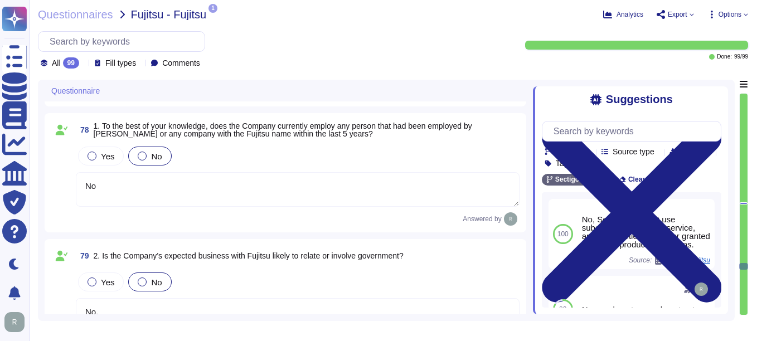
scroll to position [7638, 0]
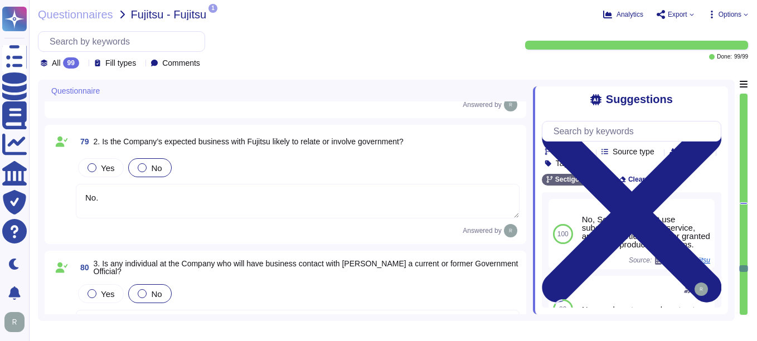
type textarea "Yes, we have a compliance team that monitors non-compliance with our informatio…"
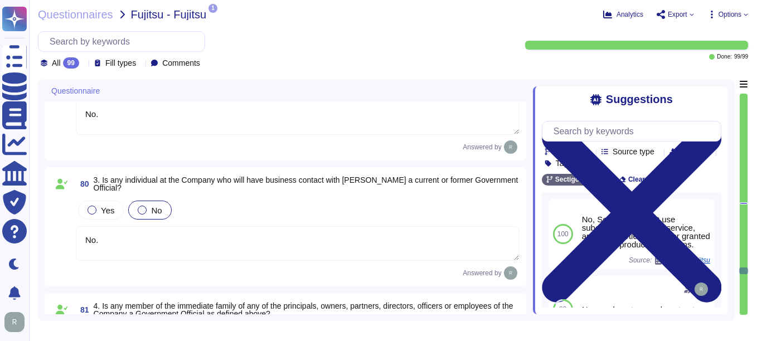
scroll to position [7805, 0]
type textarea "Yes, we have a compliance program and a set of policies and procedures in place…"
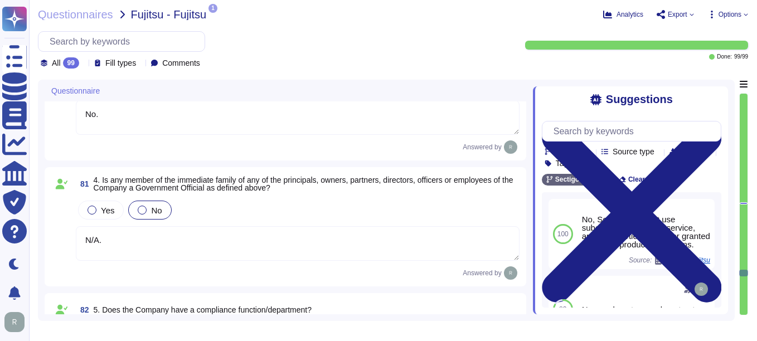
scroll to position [7917, 0]
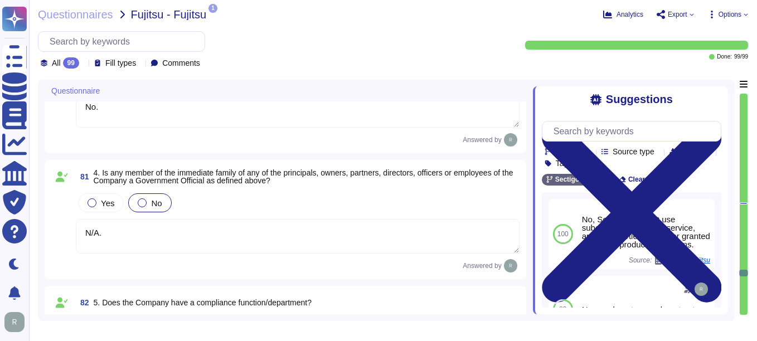
type textarea "Sectigo employees go through background checks, sign NDAs and acknowledge InfoS…"
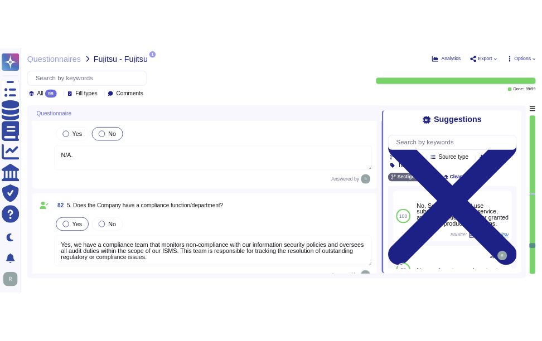
scroll to position [7972, 0]
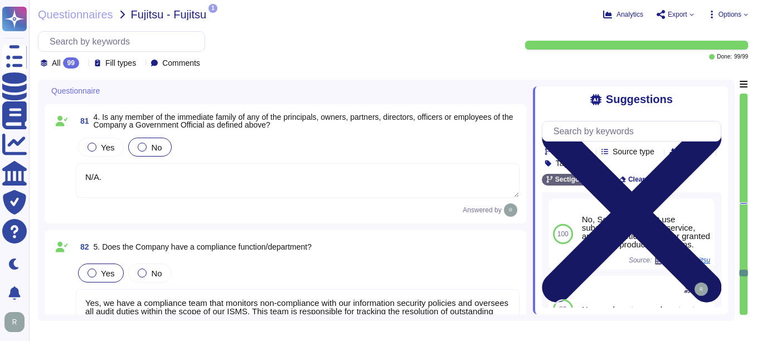
click at [712, 98] on icon at bounding box center [632, 213] width 180 height 240
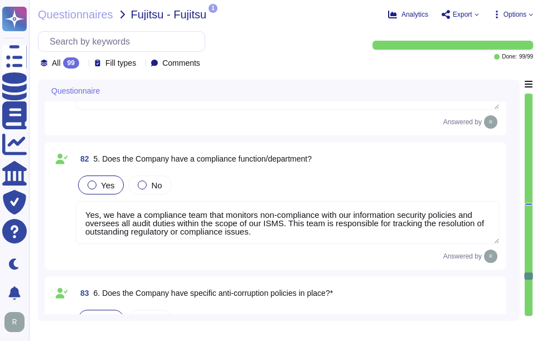
scroll to position [8084, 0]
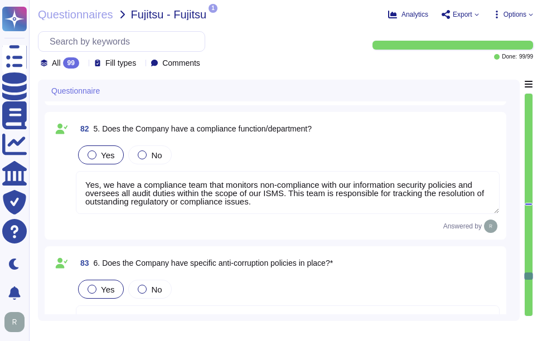
type textarea "Sectigo's anti-corruption policies are communicated to employees through severa…"
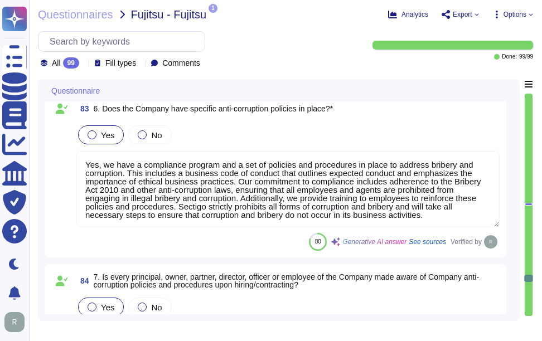
scroll to position [8251, 0]
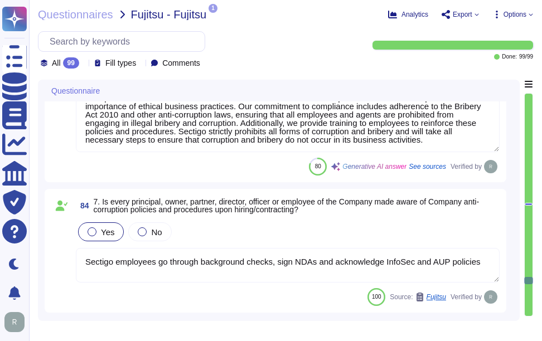
type textarea "Yes, Sectigo has documented responsibilities within the Acceptable Use Policy t…"
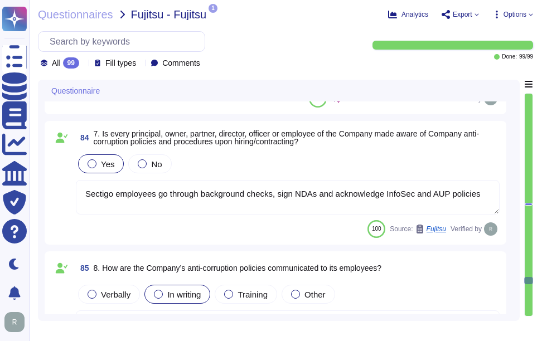
scroll to position [8363, 0]
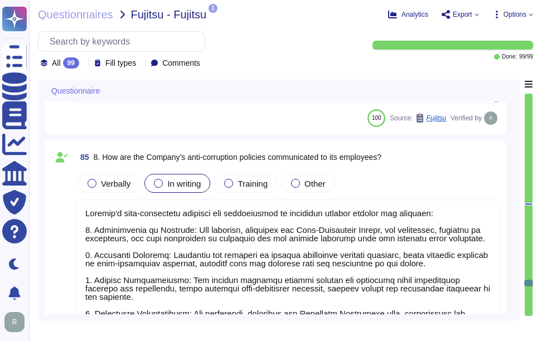
type textarea "Acceptable_Use_Policy.pdf"
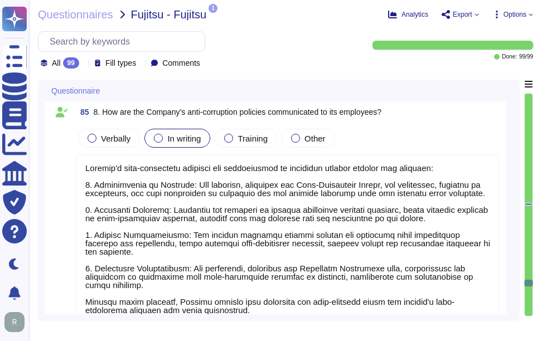
scroll to position [8530, 0]
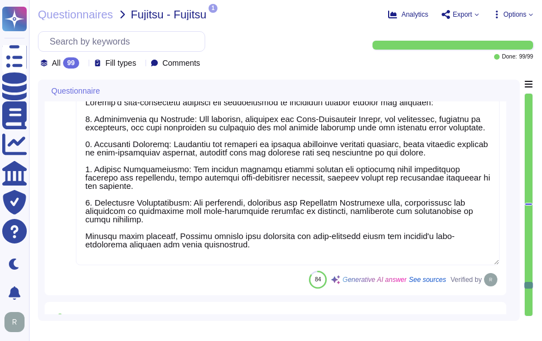
type textarea "Yes"
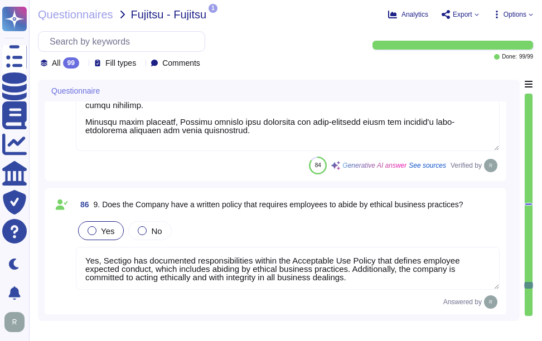
type textarea "No, we do not use subcontractors for this service."
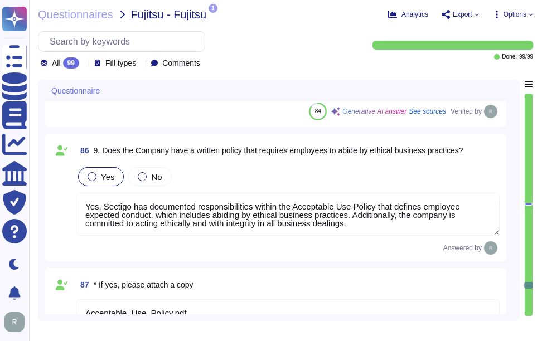
scroll to position [8753, 0]
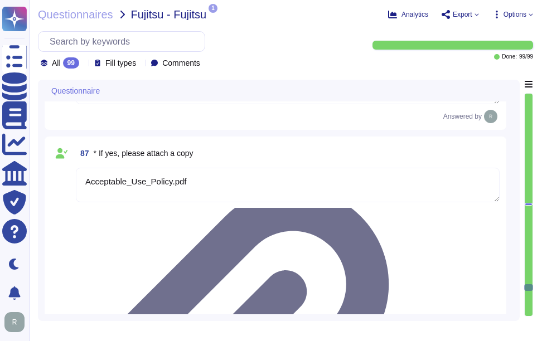
type textarea "We are privately held and do not share this infrormation."
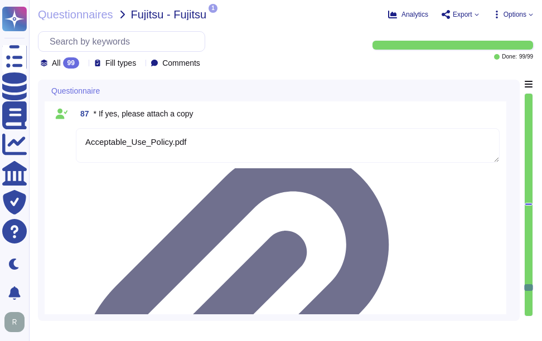
scroll to position [8976, 0]
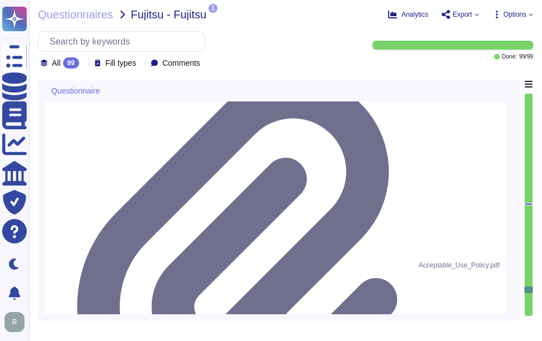
type textarea "No"
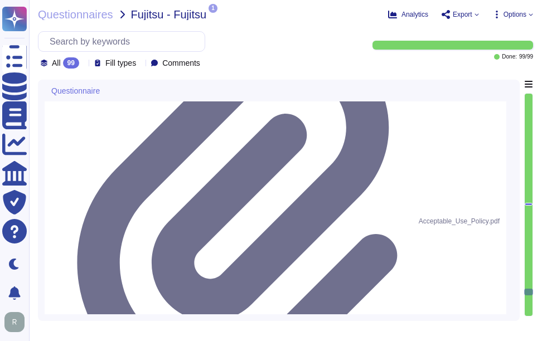
type textarea "No"
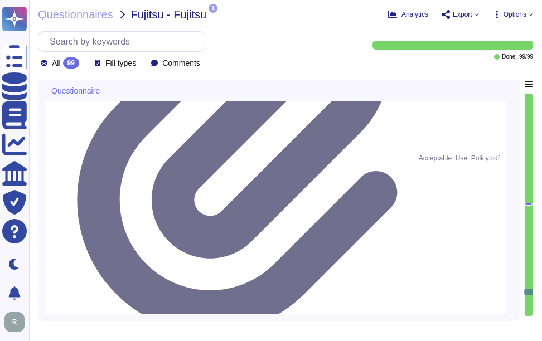
scroll to position [9087, 0]
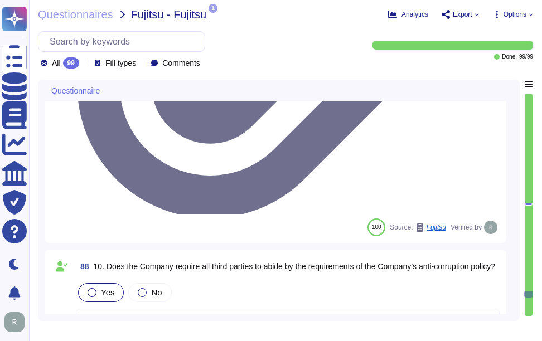
type textarea "No, neither the Company nor any of its Principals or Affiliates has ever been c…"
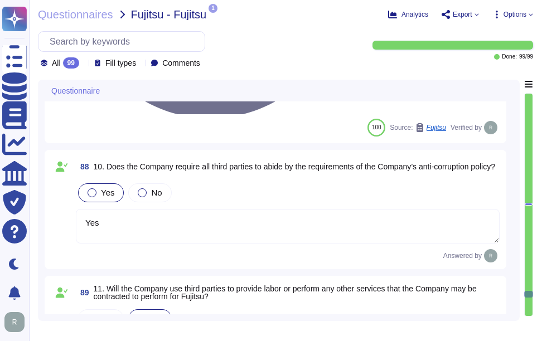
scroll to position [9310, 0]
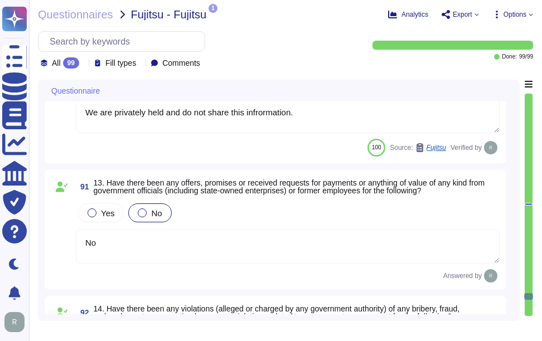
type textarea "Deal points can be discussed with the enterprise sales representative."
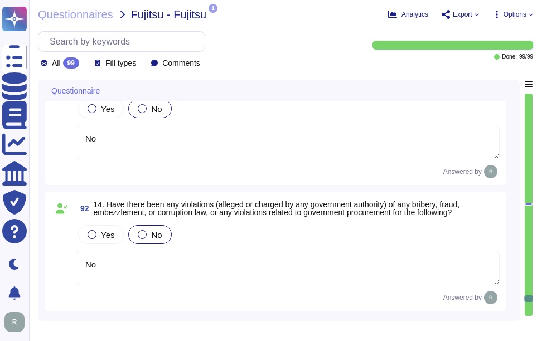
scroll to position [9422, 0]
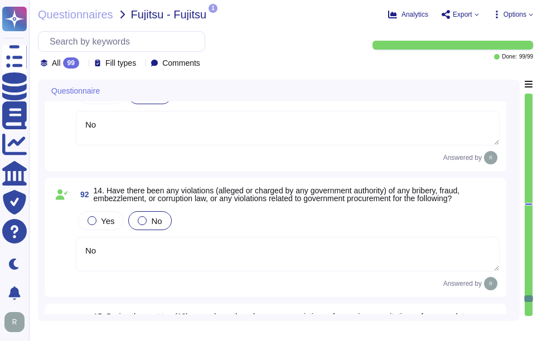
type textarea "None"
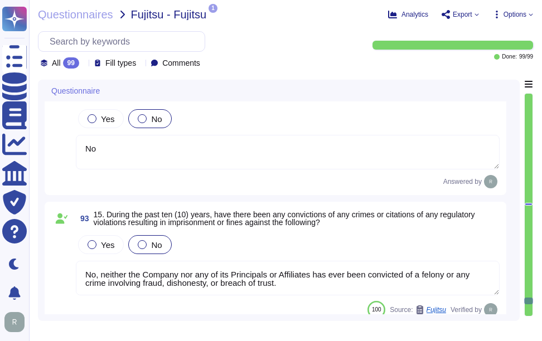
type textarea "Online and email from our Status IO application provides immediate notification…"
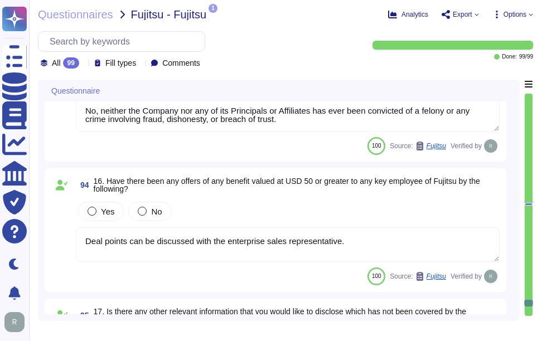
scroll to position [9701, 0]
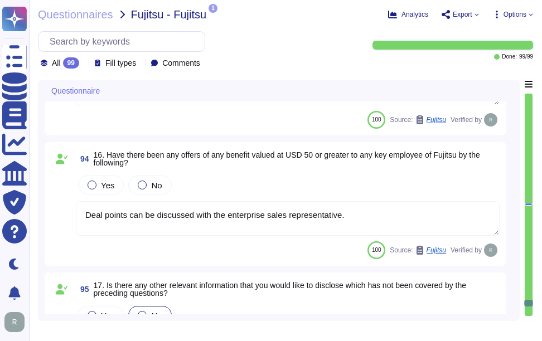
type textarea "Affirmation Details: Please contact enterprise sales representative."
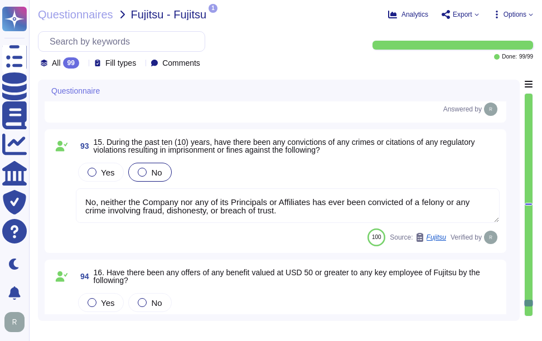
scroll to position [9533, 0]
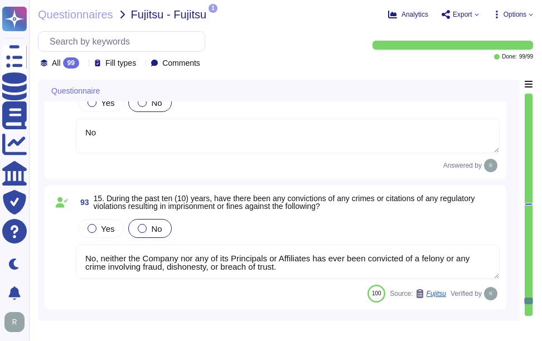
type textarea "We are privately held and do not share this infrormation."
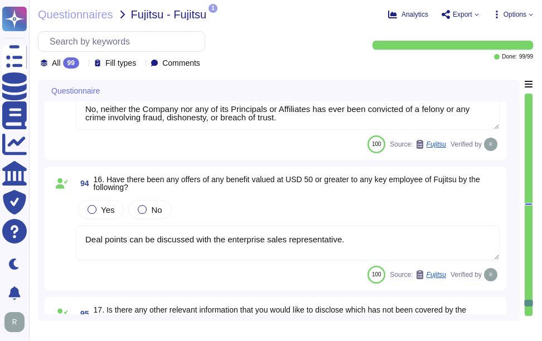
scroll to position [9701, 0]
type textarea "Affirmation Details: Please contact enterprise sales representative."
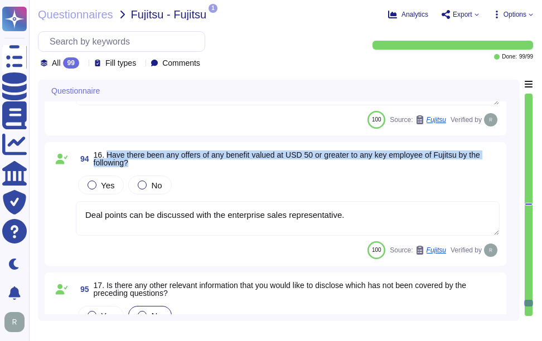
drag, startPoint x: 106, startPoint y: 154, endPoint x: 142, endPoint y: 161, distance: 36.9
click at [142, 161] on span "16. Have there been any offers of any benefit valued at USD 50 or greater to an…" at bounding box center [297, 159] width 406 height 16
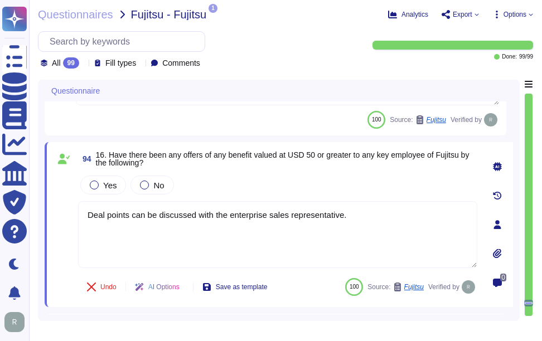
type textarea "Affirmation Details: Please contact enterprise sales representative."
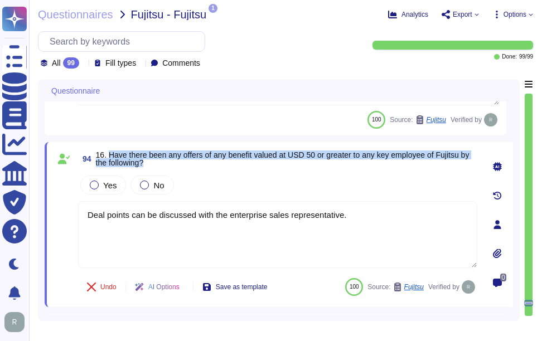
drag, startPoint x: 109, startPoint y: 154, endPoint x: 154, endPoint y: 162, distance: 45.3
click at [154, 162] on span "16. Have there been any offers of any benefit valued at USD 50 or greater to an…" at bounding box center [286, 159] width 381 height 16
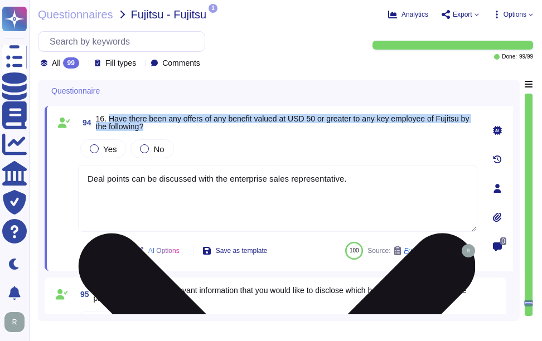
scroll to position [9756, 0]
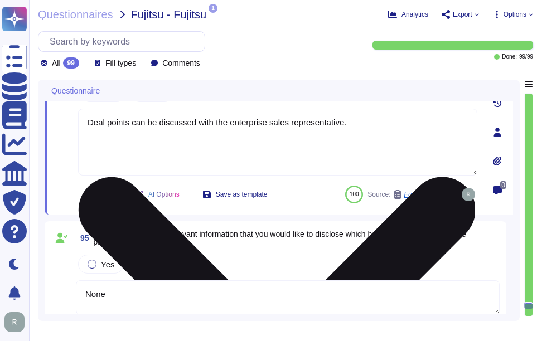
type textarea "Your enterprise representative will provide these details."
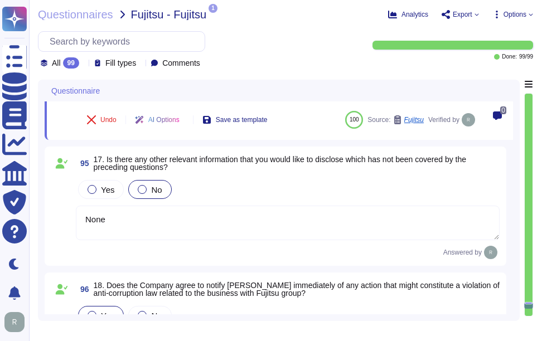
type textarea "Your enterprise representative will provide these details."
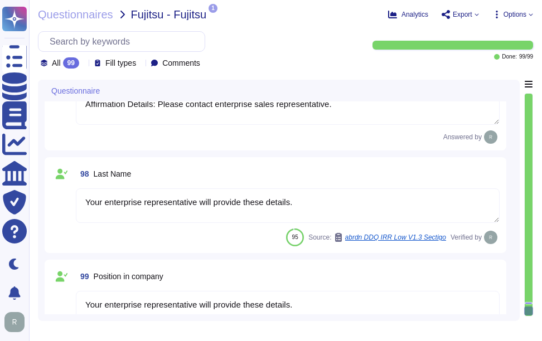
scroll to position [10222, 0]
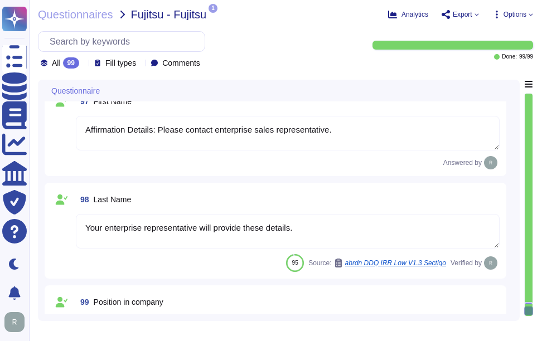
type textarea "Deal points can be discussed with the enterprise sales representative."
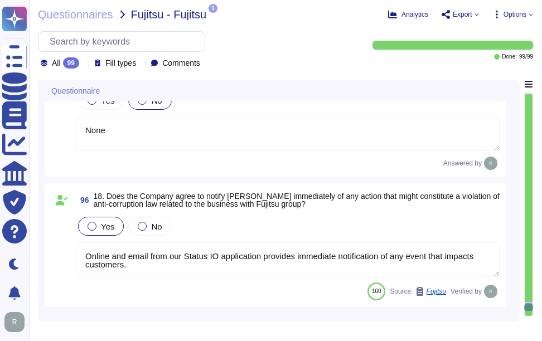
scroll to position [9943, 0]
type textarea "No, neither the Company nor any of its Principals or Affiliates has ever been c…"
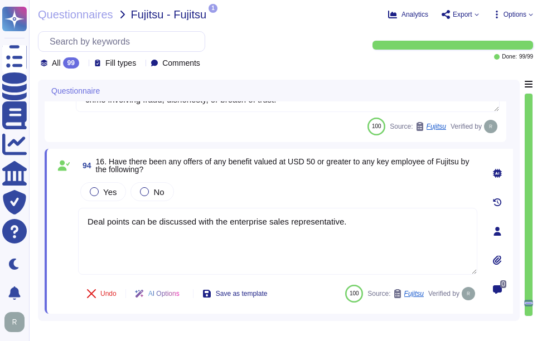
type textarea "No"
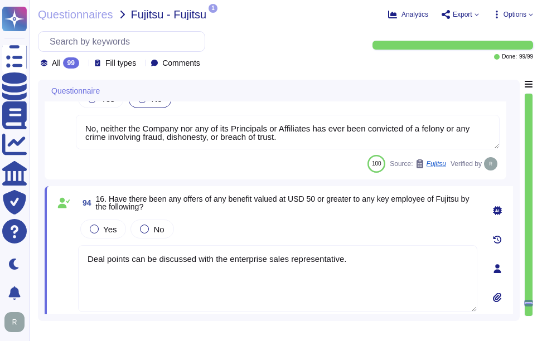
scroll to position [9682, 0]
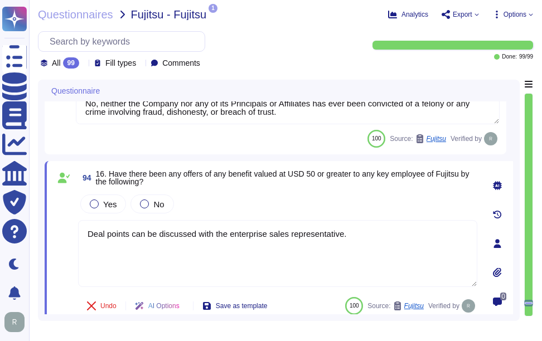
click at [328, 195] on div "Yes No" at bounding box center [277, 203] width 399 height 23
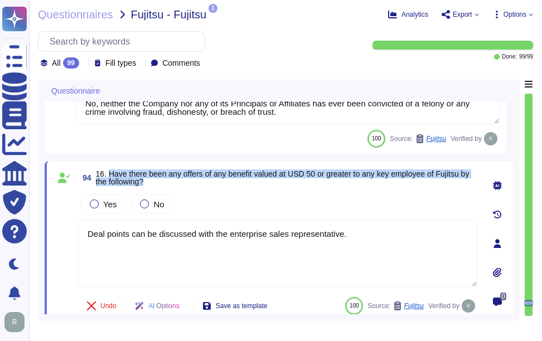
drag, startPoint x: 107, startPoint y: 172, endPoint x: 181, endPoint y: 188, distance: 75.9
click at [181, 188] on div "94 16. Have there been any offers of any benefit valued at USD 50 or greater to…" at bounding box center [266, 244] width 424 height 152
click at [113, 176] on span "16. Have there been any offers of any benefit valued at USD 50 or greater to an…" at bounding box center [283, 177] width 374 height 17
click at [109, 173] on span "16. Have there been any offers of any benefit valued at USD 50 or greater to an…" at bounding box center [283, 177] width 374 height 17
drag, startPoint x: 109, startPoint y: 174, endPoint x: 151, endPoint y: 180, distance: 42.8
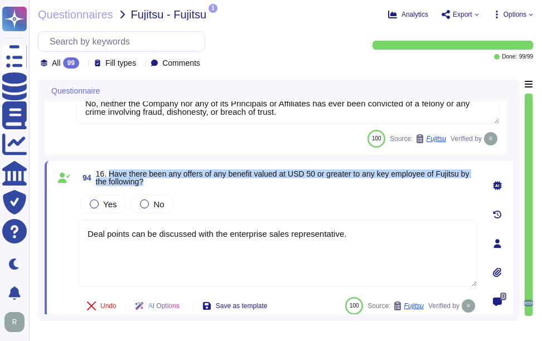
click at [151, 180] on span "16. Have there been any offers of any benefit valued at USD 50 or greater to an…" at bounding box center [286, 178] width 381 height 16
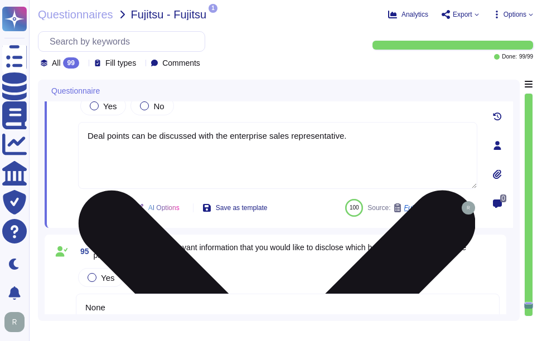
type textarea "Your enterprise representative will provide these details."
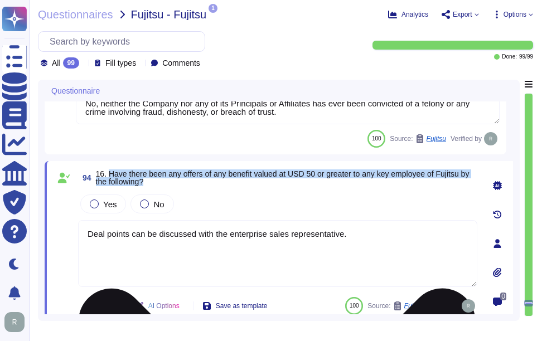
type textarea "No"
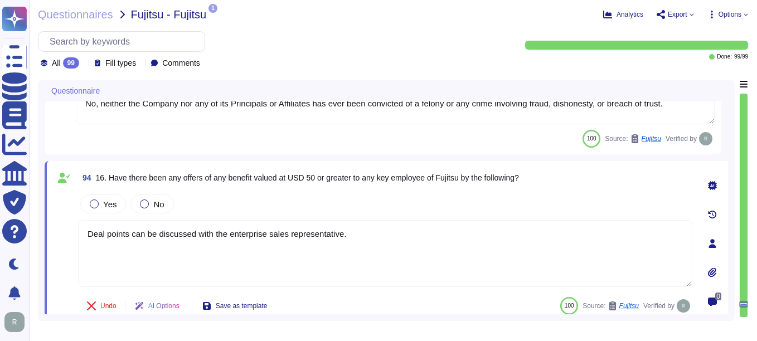
drag, startPoint x: 357, startPoint y: 239, endPoint x: 69, endPoint y: 232, distance: 287.8
click at [69, 232] on div "94 16. Have there been any offers of any benefit valued at USD 50 or greater to…" at bounding box center [373, 244] width 639 height 152
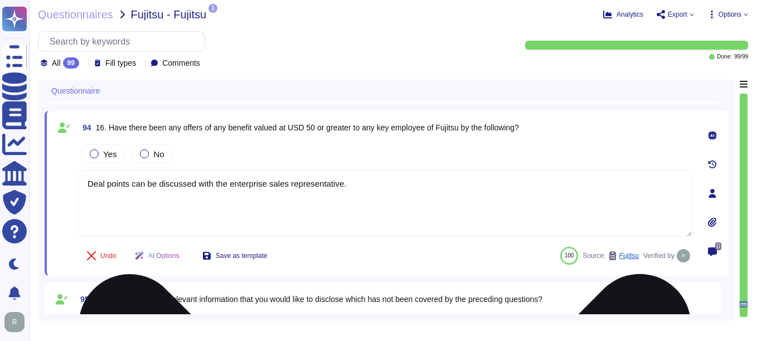
scroll to position [9793, 0]
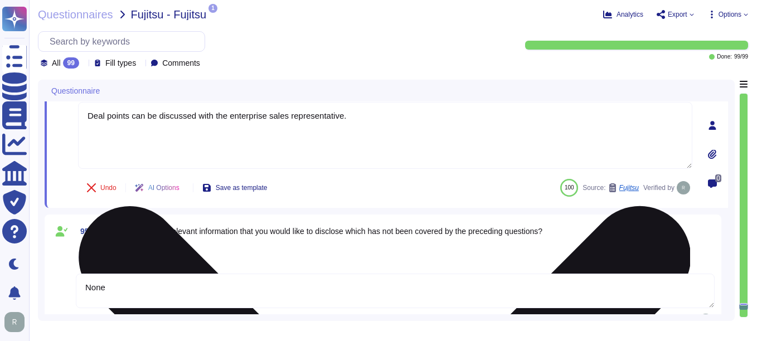
type textarea "Your enterprise representative will provide these details."
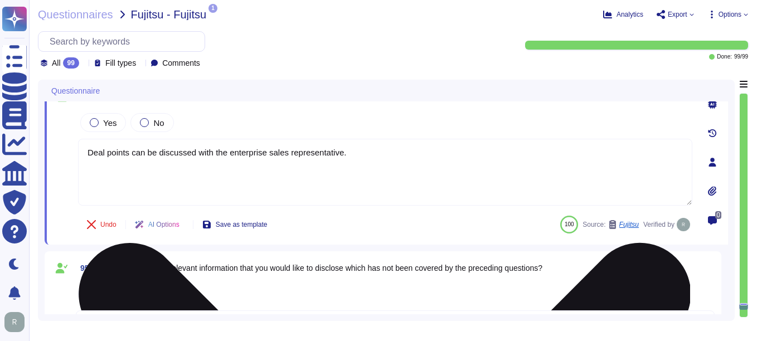
scroll to position [9737, 0]
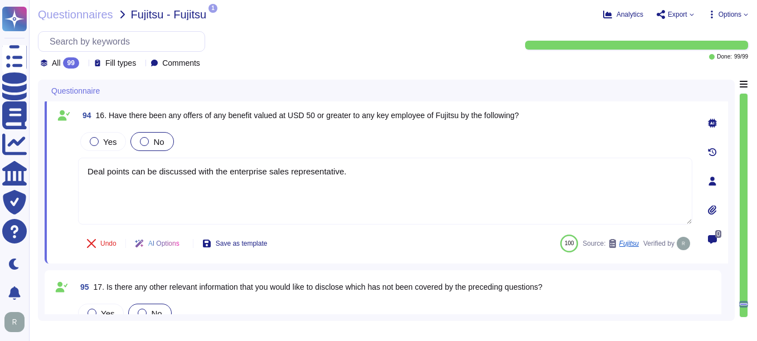
click at [146, 141] on div at bounding box center [144, 141] width 9 height 9
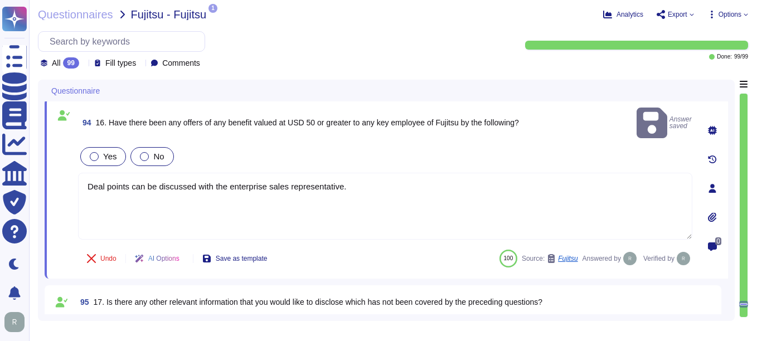
drag, startPoint x: 391, startPoint y: 175, endPoint x: 86, endPoint y: 149, distance: 306.6
click at [86, 149] on div "Yes No Deal points can be discussed with the enterprise sales representative." at bounding box center [385, 193] width 614 height 96
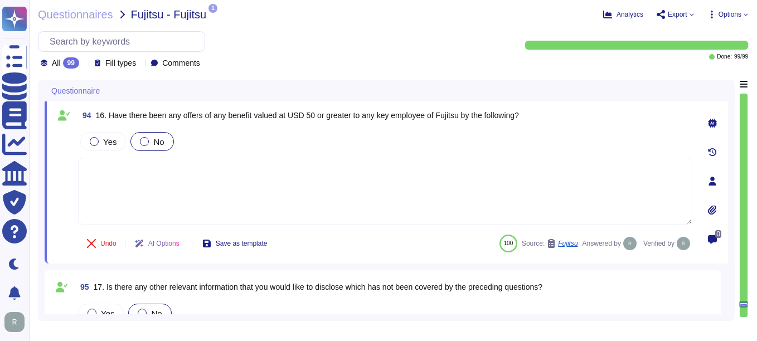
click at [299, 142] on div "Yes No" at bounding box center [385, 141] width 614 height 23
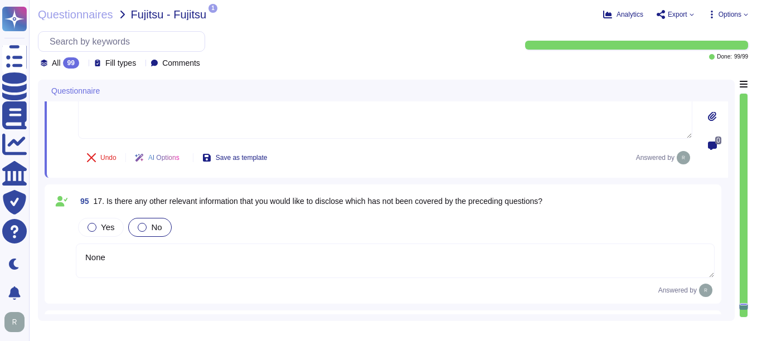
type textarea "Your enterprise representative will provide these details."
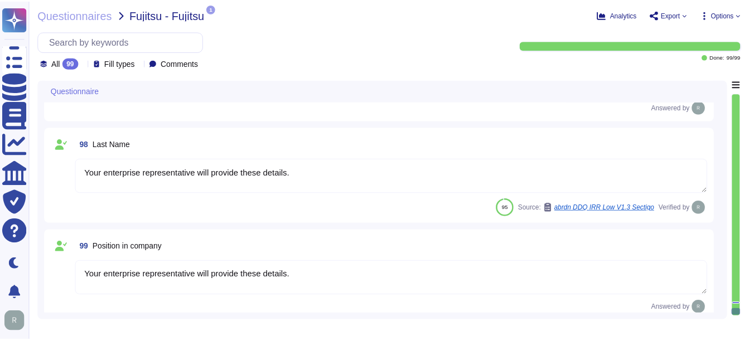
scroll to position [10222, 0]
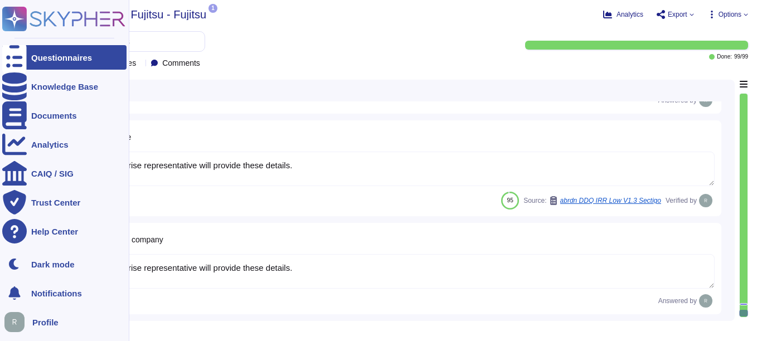
click at [64, 60] on div "Questionnaires" at bounding box center [61, 58] width 61 height 8
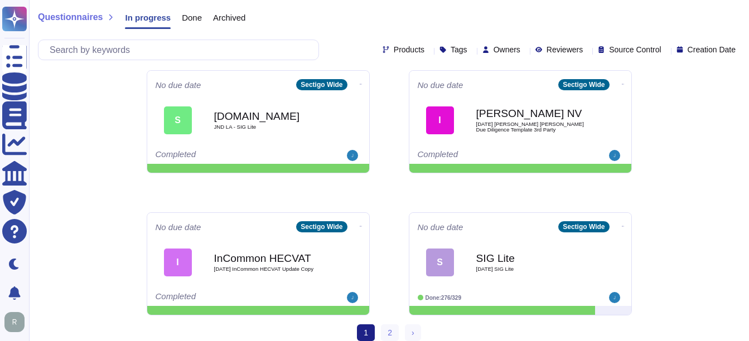
scroll to position [583, 0]
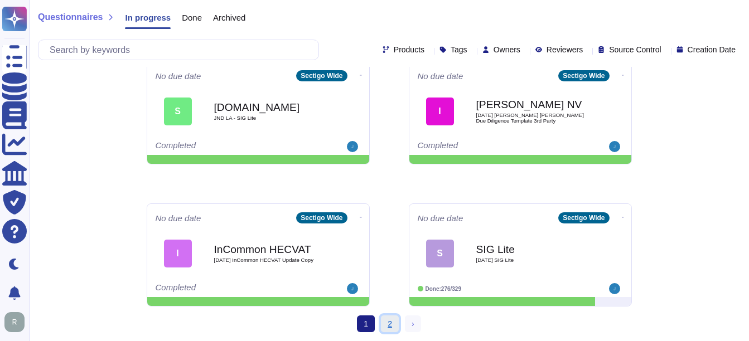
click at [390, 318] on link "2" at bounding box center [390, 324] width 18 height 17
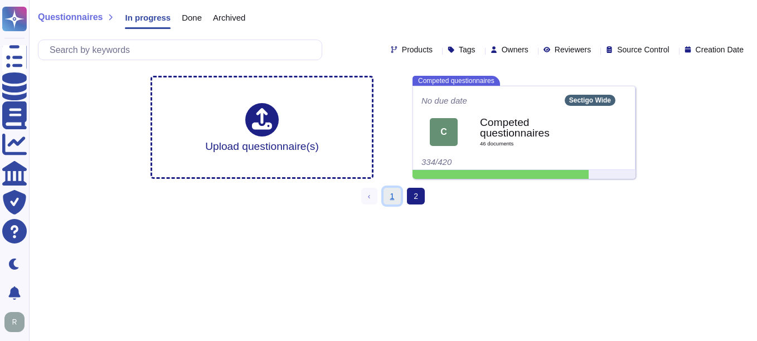
click at [396, 195] on link "1" at bounding box center [393, 196] width 18 height 17
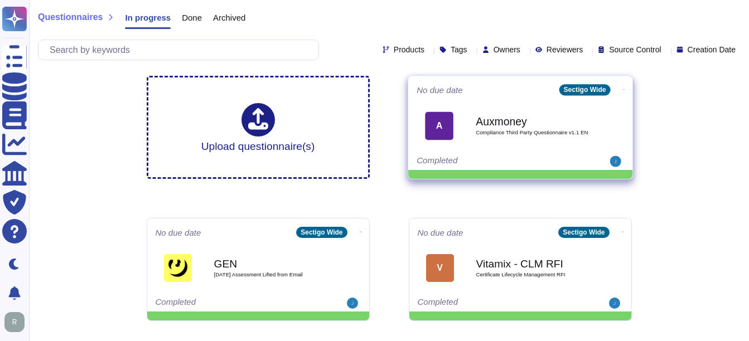
click at [531, 122] on b "Auxmoney" at bounding box center [532, 121] width 113 height 11
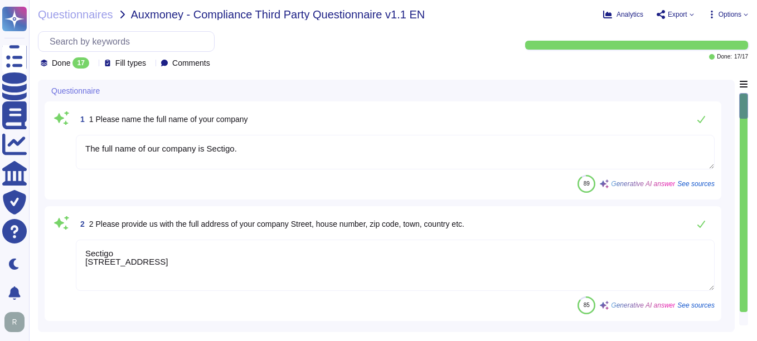
type textarea "The full name of our company is Sectigo."
type textarea "Sectigo [STREET_ADDRESS]"
type textarea "Sectigo is a global leading commercial Certification Authority ([GEOGRAPHIC_DAT…"
type textarea "[EMAIL_ADDRESS][DOMAIN_NAME]"
type textarea "The tax ID of Sectigo is EU372028368."
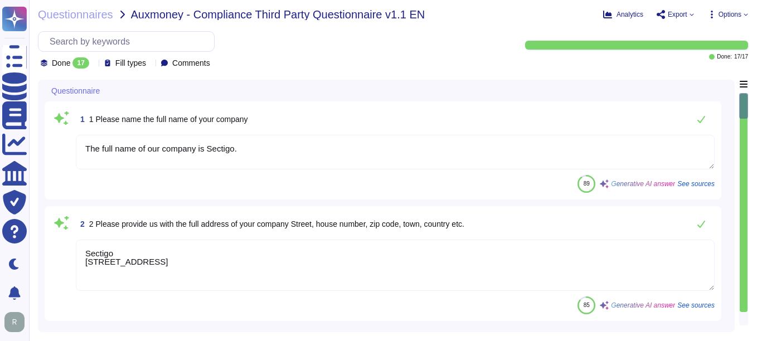
click at [94, 64] on icon at bounding box center [94, 64] width 0 height 0
click at [82, 96] on div "All 17" at bounding box center [96, 91] width 90 height 12
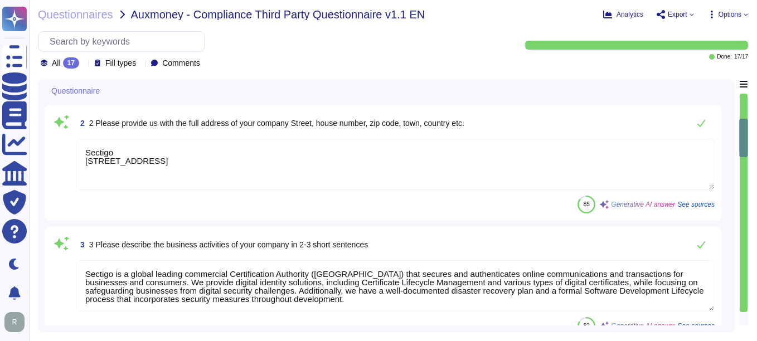
type textarea "No. Please contact our Enterprise Sales Manager."
type textarea "Yes, the Company has a business presence in a high-risk jurisdiction, as it ope…"
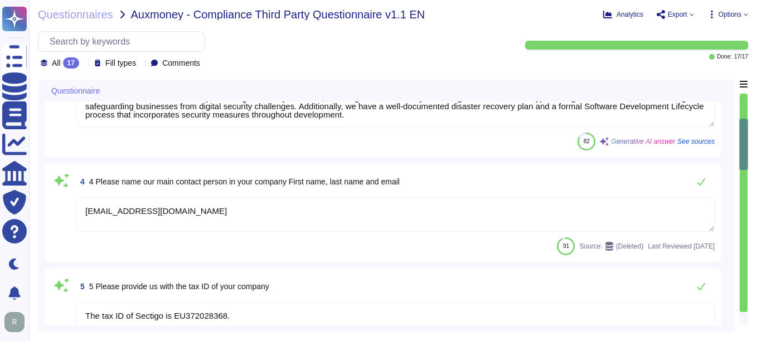
type textarea "Yes, Sectigo complies fully with the General Data Protection Regulation (GDPR) …"
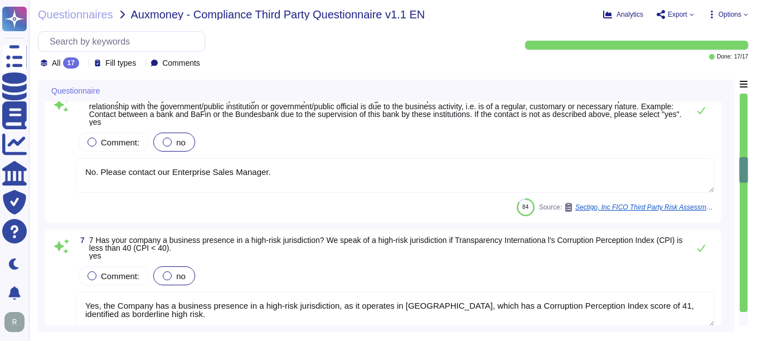
type textarea "Sectigo has implemented several measures to protect its IT and information proc…"
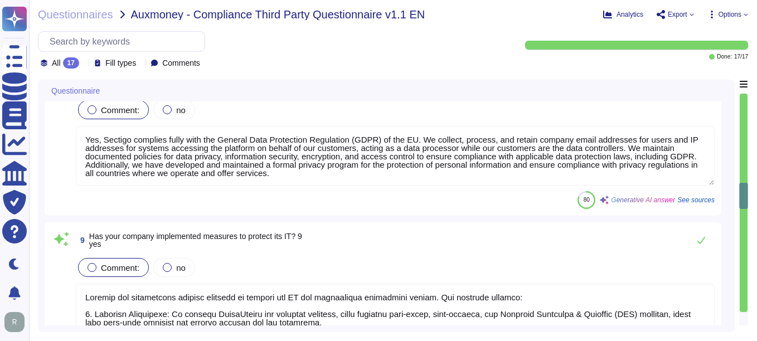
type textarea "Yes"
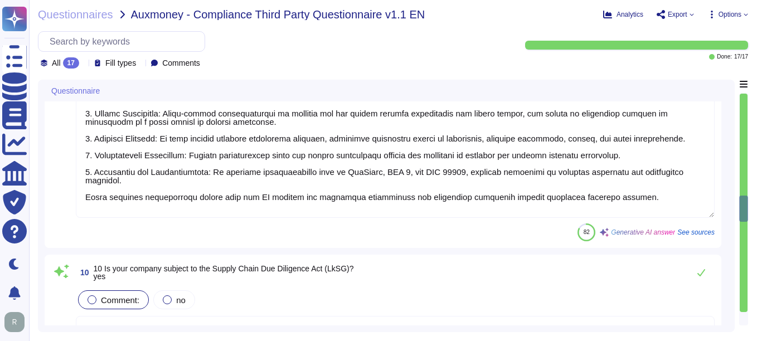
type textarea "Yes, Sectigo is committed to acting ethically and with integrity in all busines…"
type textarea "Yes, our organization has a business code of conduct that is applicable to all …"
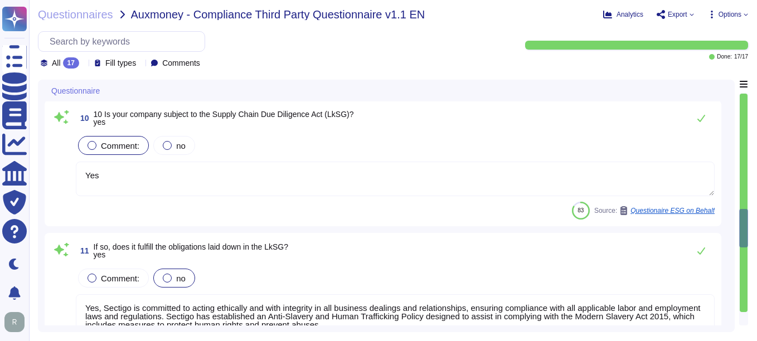
type textarea "Yes, Sectigo maintains a compliance management system (CMS) as part of our Info…"
type textarea "Yes, we have implemented anti-corruption measures, including a compliance progr…"
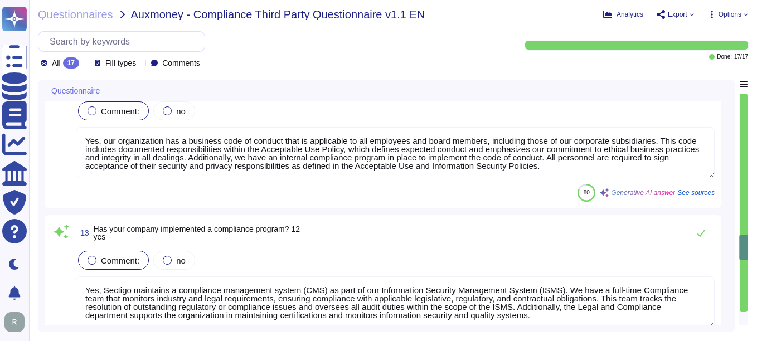
type textarea "No, neither the Company nor any of its Principals or Affiliates has ever been c…"
type textarea "Sectigo is a privately held company structured as a Private Limited company inc…"
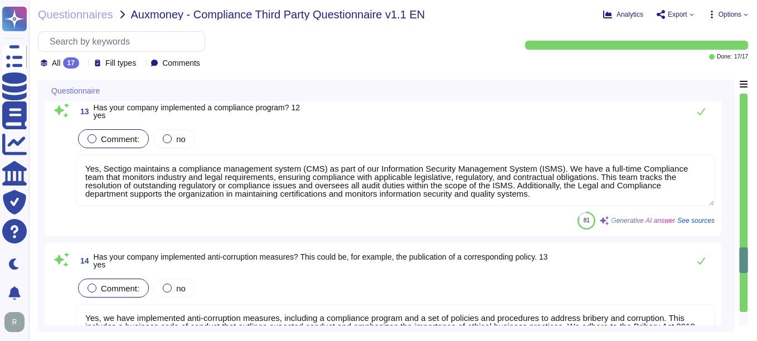
type textarea "We are a privately held entity and do not disclose this information. You can di…"
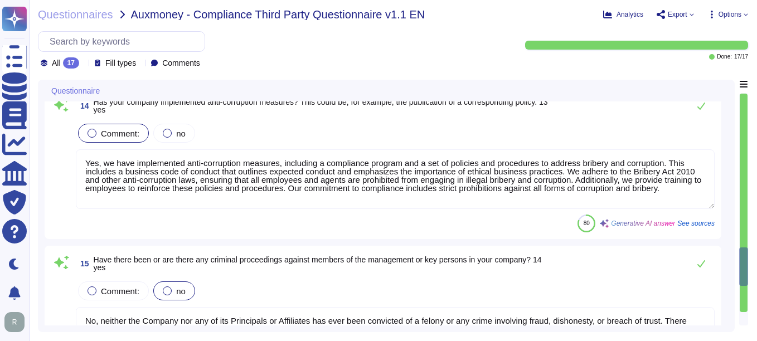
type textarea "Yes, our organization has a business code of conduct that is applicable to all …"
type textarea "Yes, Sectigo maintains a compliance management system (CMS) as part of our Info…"
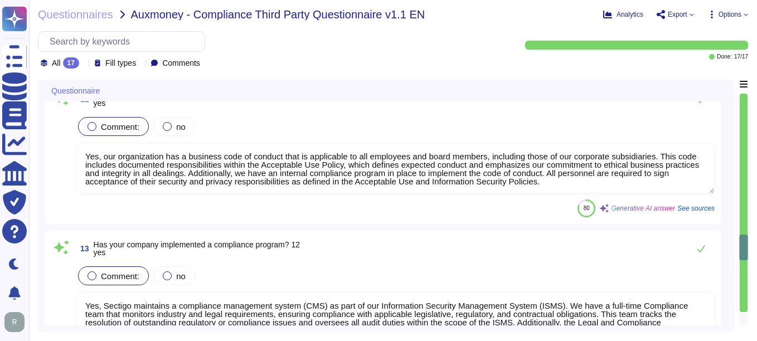
type textarea "Yes"
type textarea "Yes, Sectigo is committed to acting ethically and with integrity in all busines…"
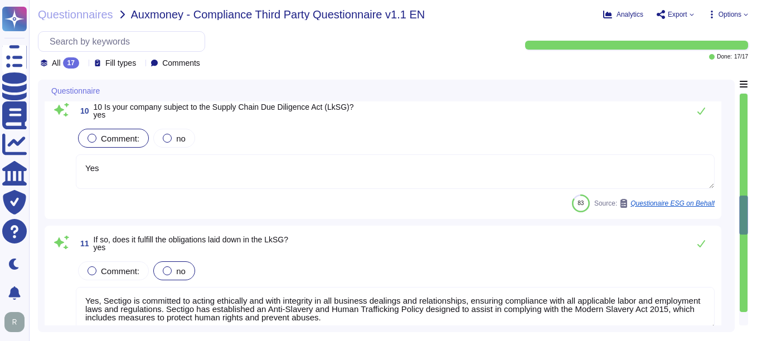
type textarea "Sectigo has implemented several measures to protect its IT and information proc…"
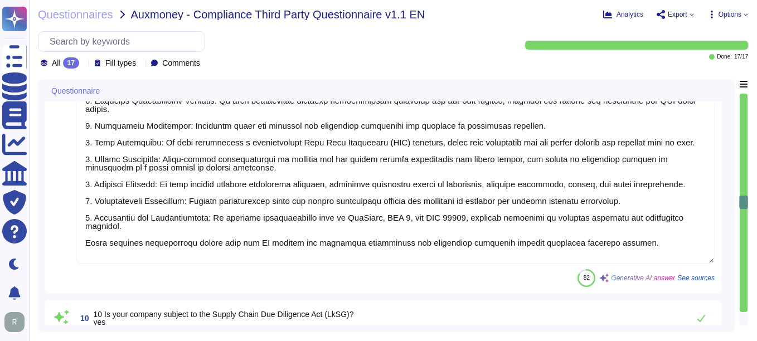
type textarea "Yes, the Company has a business presence in a high-risk jurisdiction, as it ope…"
type textarea "Yes, Sectigo complies fully with the General Data Protection Regulation (GDPR) …"
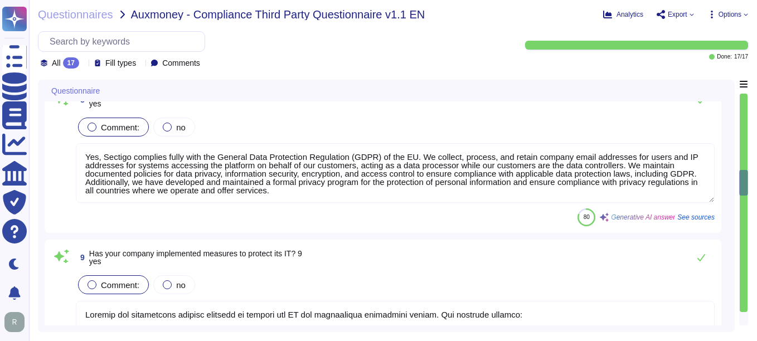
type textarea "The tax ID of Sectigo is EU372028368."
type textarea "No. Please contact our Enterprise Sales Manager."
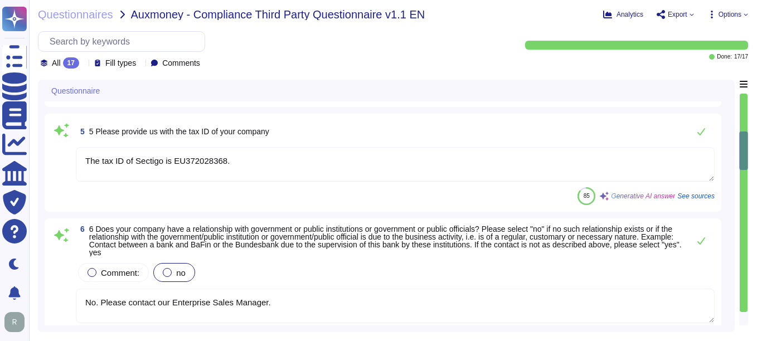
type textarea "Sectigo [STREET_ADDRESS]"
type textarea "Sectigo is a global leading commercial Certification Authority ([GEOGRAPHIC_DAT…"
type textarea "[EMAIL_ADDRESS][DOMAIN_NAME]"
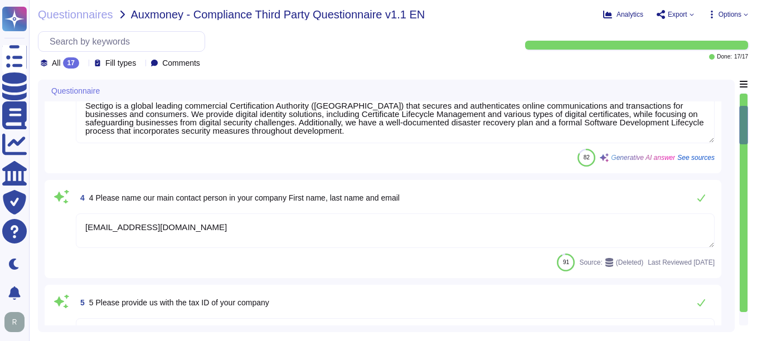
type textarea "The full name of our company is Sectigo."
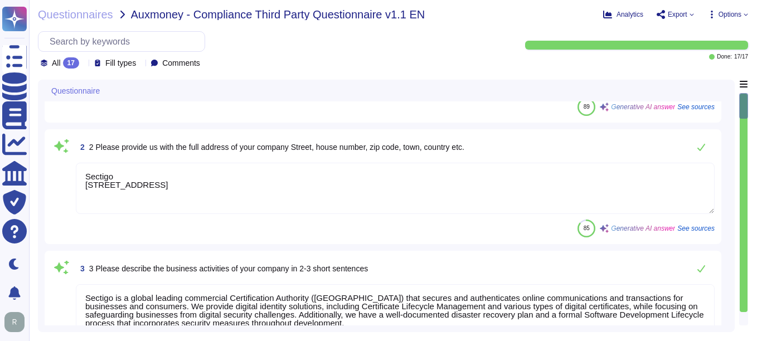
scroll to position [0, 0]
